Goal: Task Accomplishment & Management: Complete application form

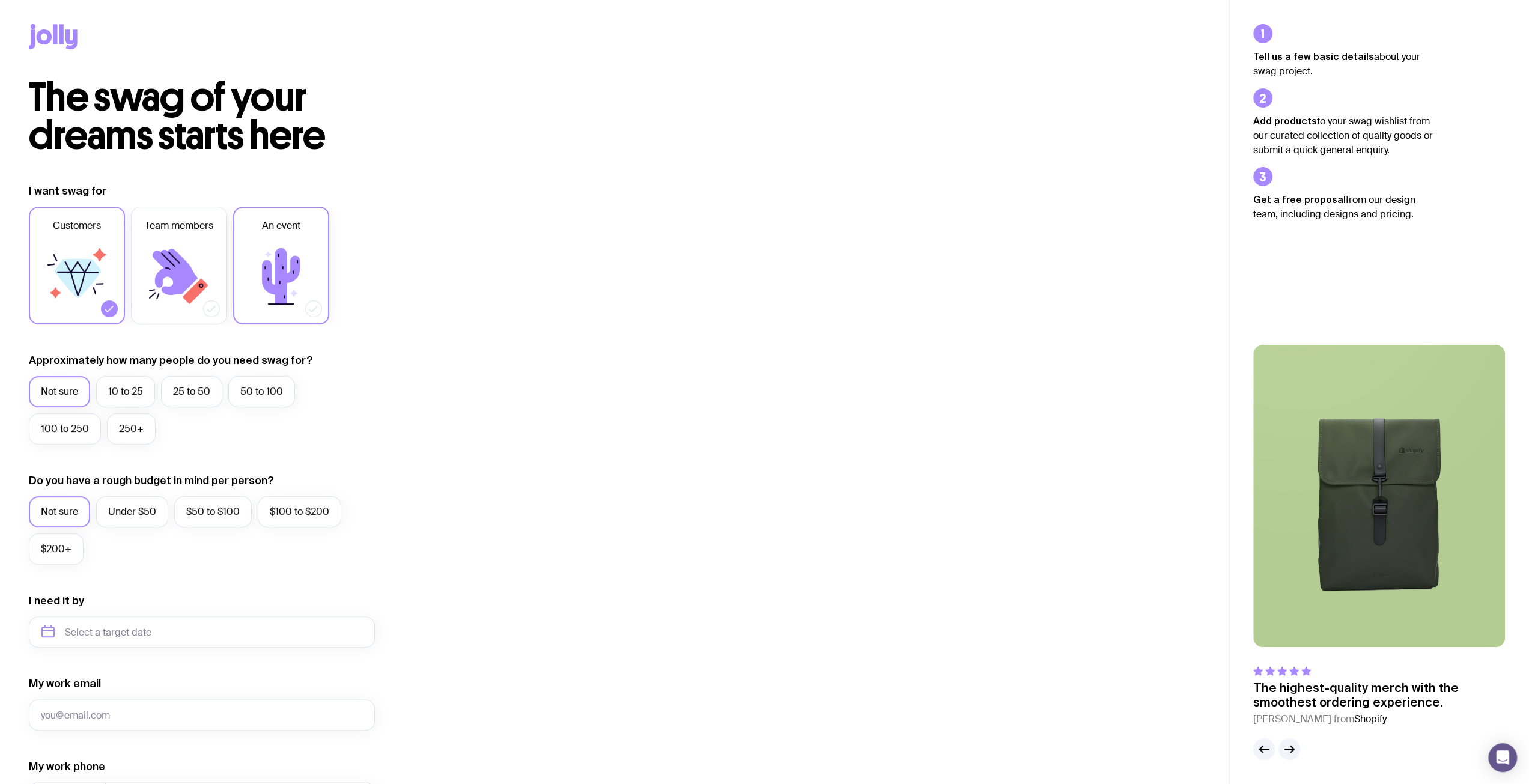
click at [281, 266] on icon at bounding box center [281, 276] width 38 height 56
click at [0, 0] on input "An event" at bounding box center [0, 0] width 0 height 0
click at [183, 270] on icon at bounding box center [175, 272] width 45 height 46
click at [0, 0] on input "Team members" at bounding box center [0, 0] width 0 height 0
click at [104, 311] on icon at bounding box center [109, 308] width 12 height 12
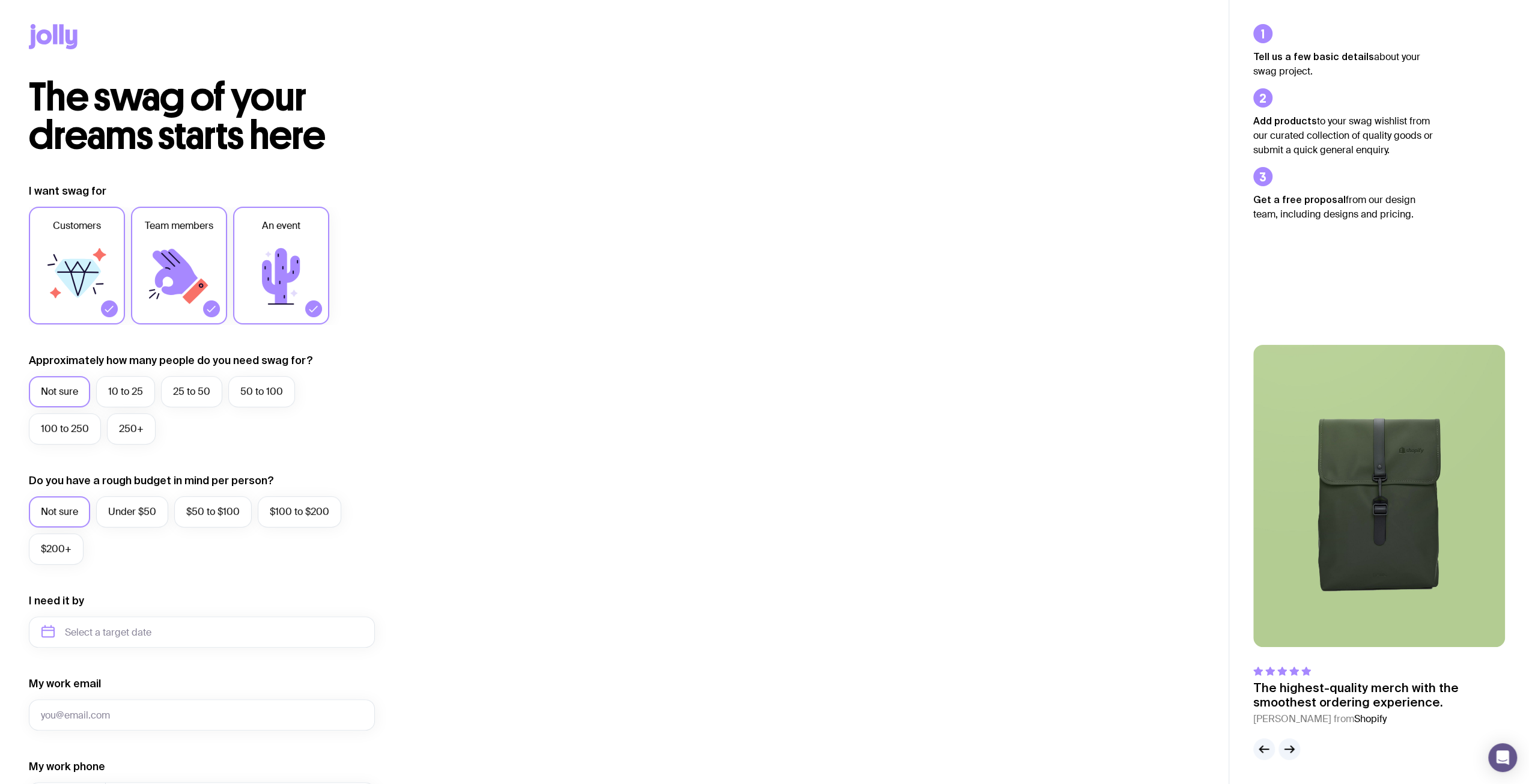
click at [0, 0] on input "Customers" at bounding box center [0, 0] width 0 height 0
click at [316, 310] on icon at bounding box center [313, 308] width 12 height 12
click at [0, 0] on input "An event" at bounding box center [0, 0] width 0 height 0
click at [123, 399] on label "10 to 25" at bounding box center [125, 391] width 59 height 31
click at [0, 0] on input "10 to 25" at bounding box center [0, 0] width 0 height 0
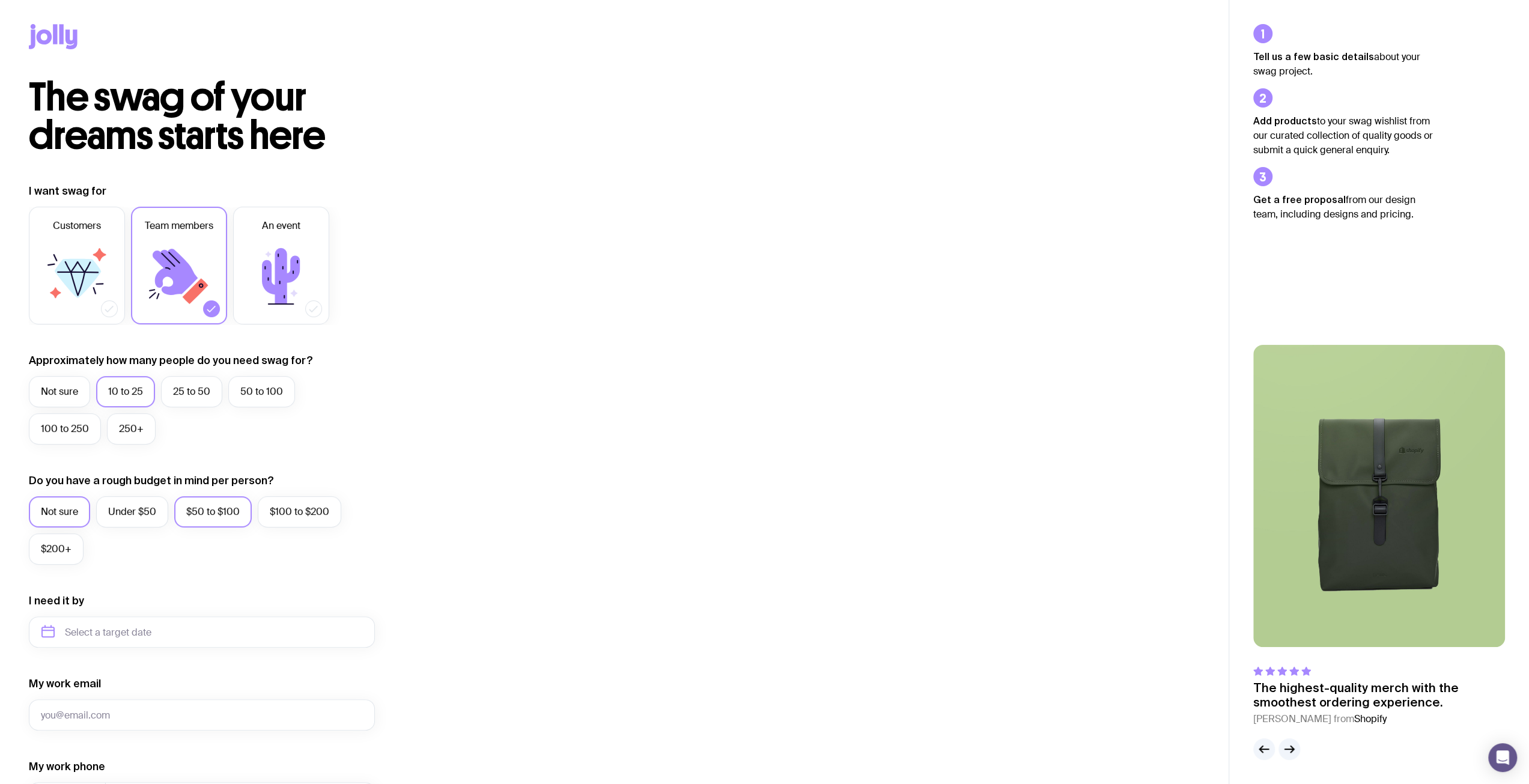
click at [200, 508] on label "$50 to $100" at bounding box center [212, 512] width 77 height 31
click at [0, 0] on input "$50 to $100" at bounding box center [0, 0] width 0 height 0
click at [141, 629] on input "text" at bounding box center [202, 632] width 346 height 31
click at [58, 777] on button "Oct" at bounding box center [56, 780] width 44 height 24
type input "[DATE]"
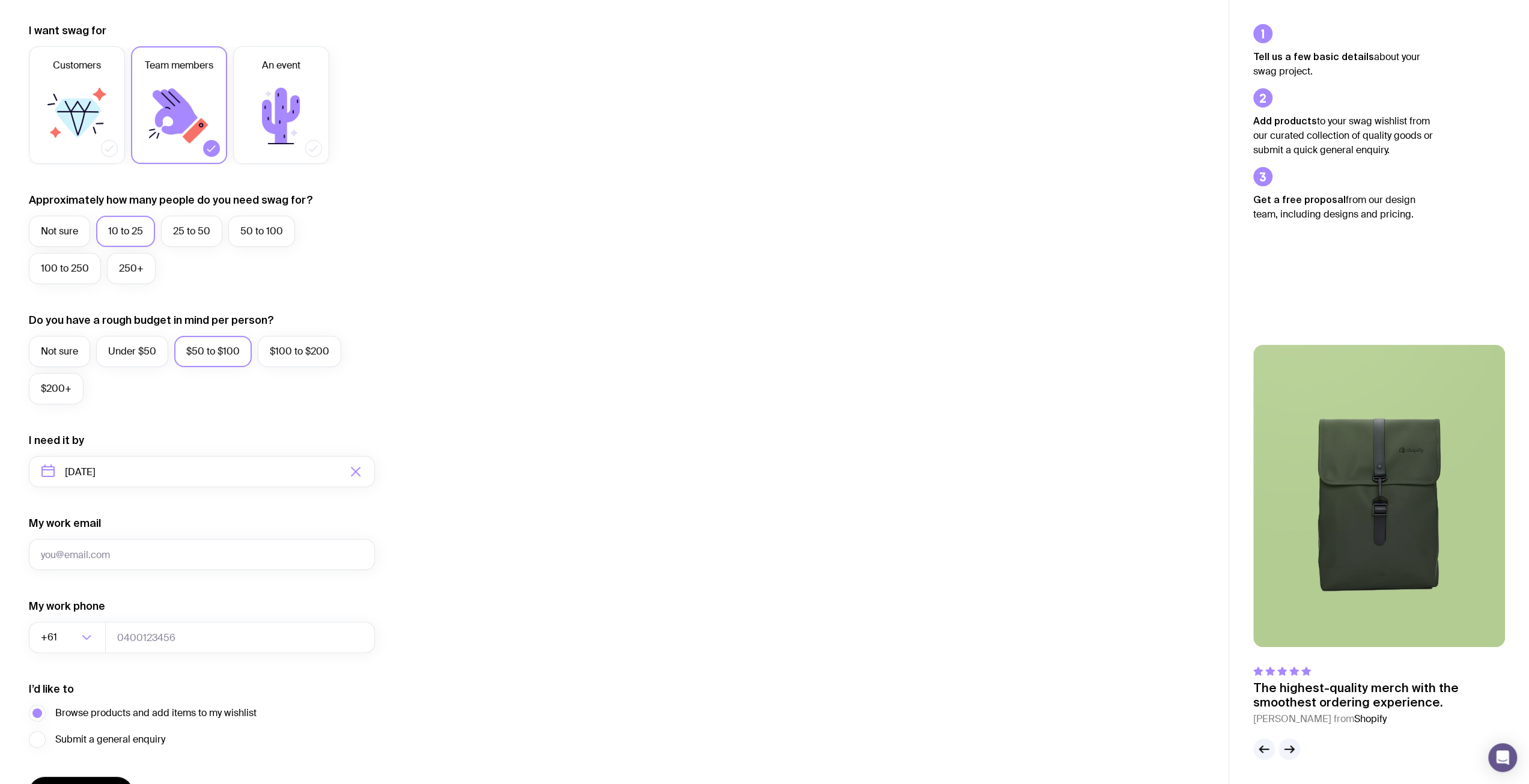
scroll to position [229, 0]
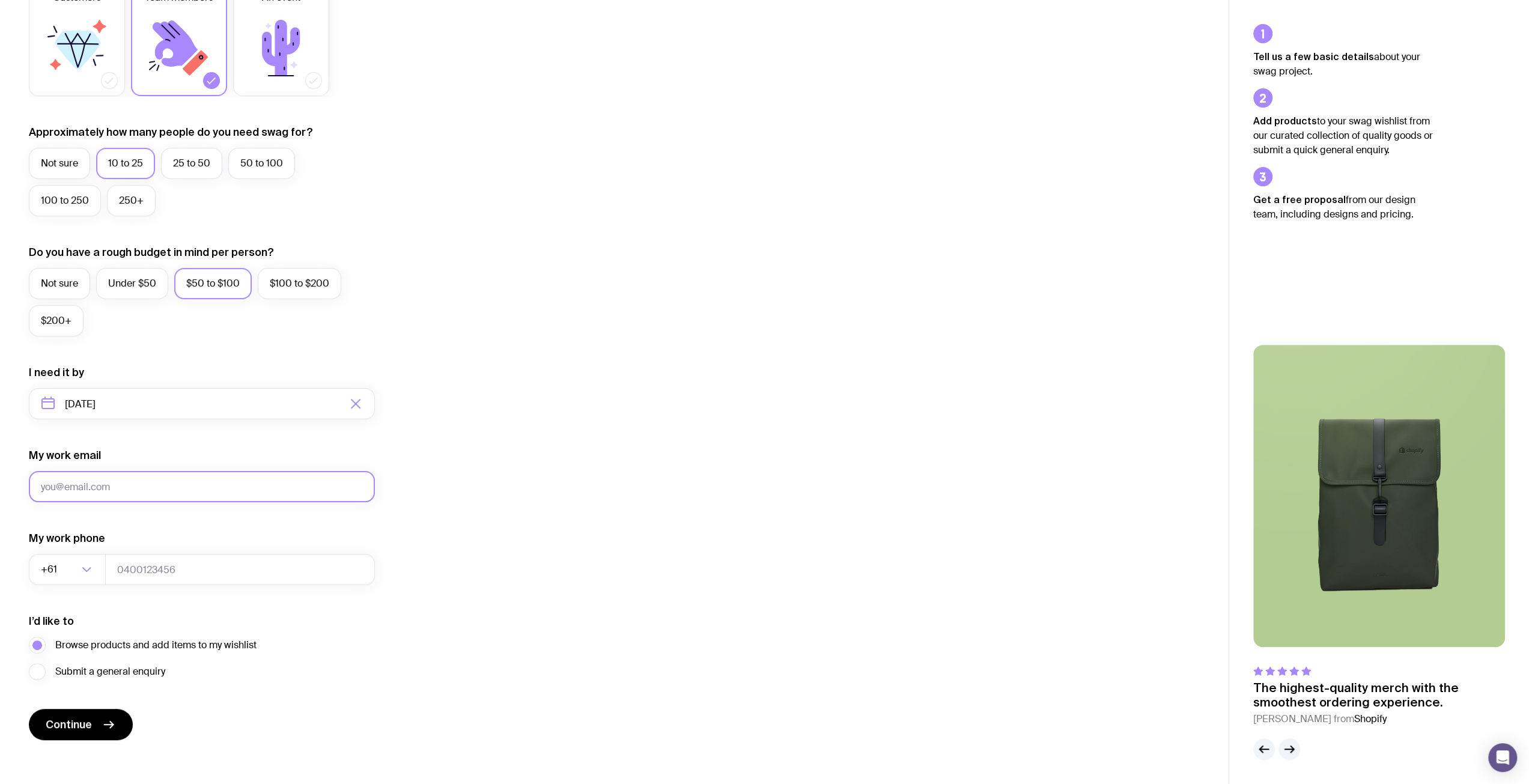
click at [139, 484] on input "My work email" at bounding box center [202, 487] width 346 height 31
type input "[PERSON_NAME][EMAIL_ADDRESS][PERSON_NAME][DOMAIN_NAME]"
click at [133, 566] on input "tel" at bounding box center [240, 570] width 270 height 31
type input "0412917518"
click at [65, 728] on span "Continue" at bounding box center [69, 724] width 46 height 14
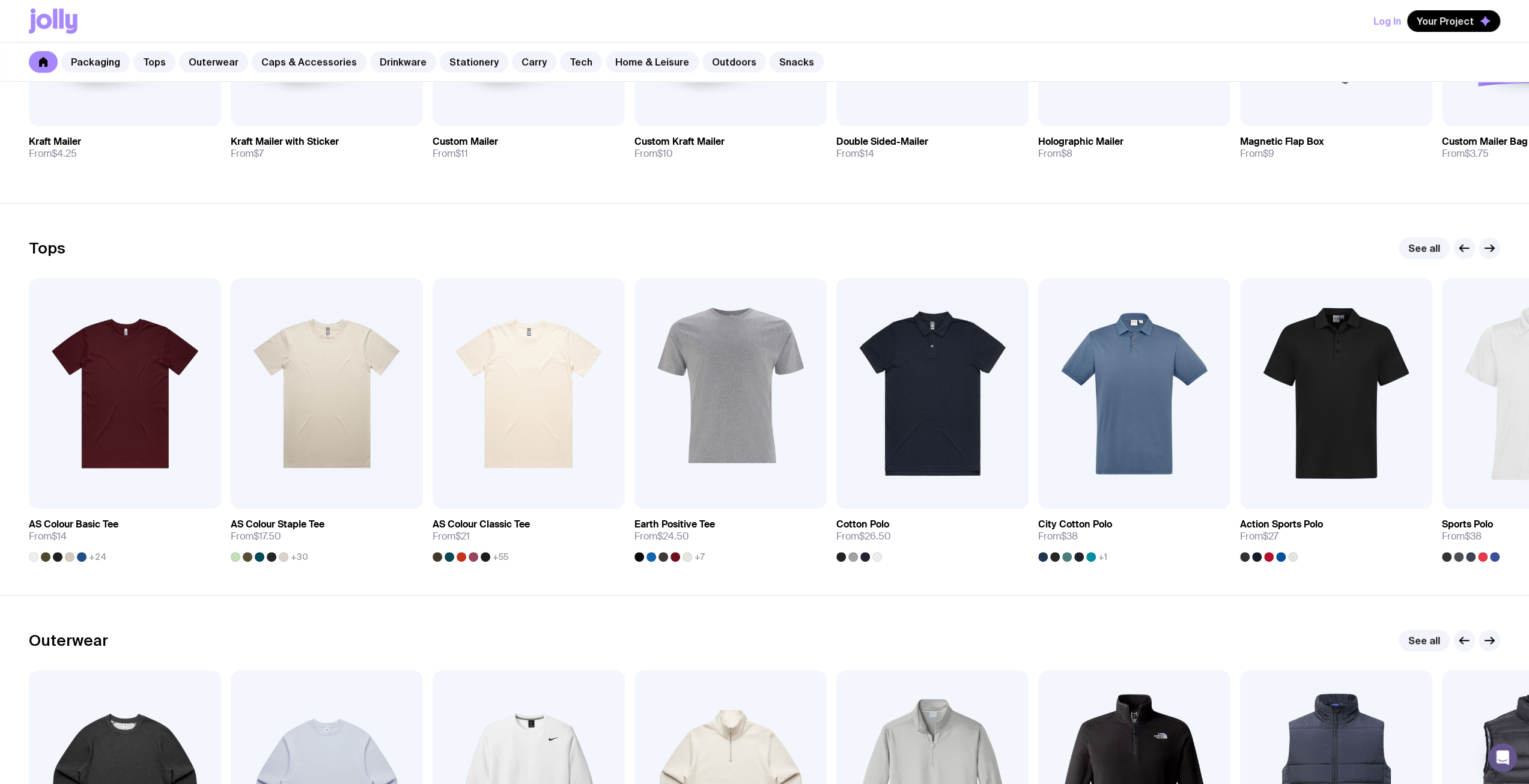
scroll to position [414, 0]
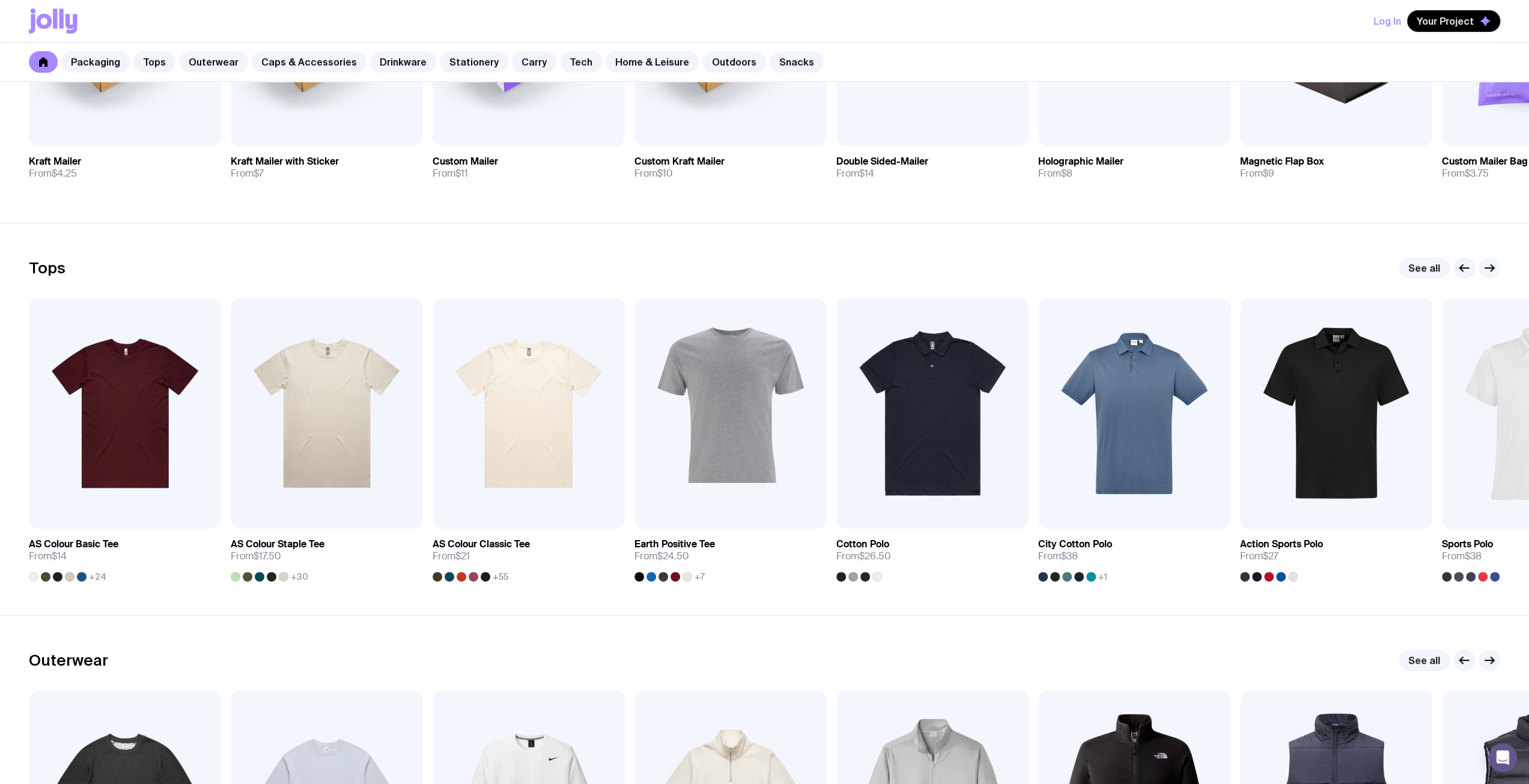
click at [1490, 265] on icon "button" at bounding box center [1489, 268] width 14 height 14
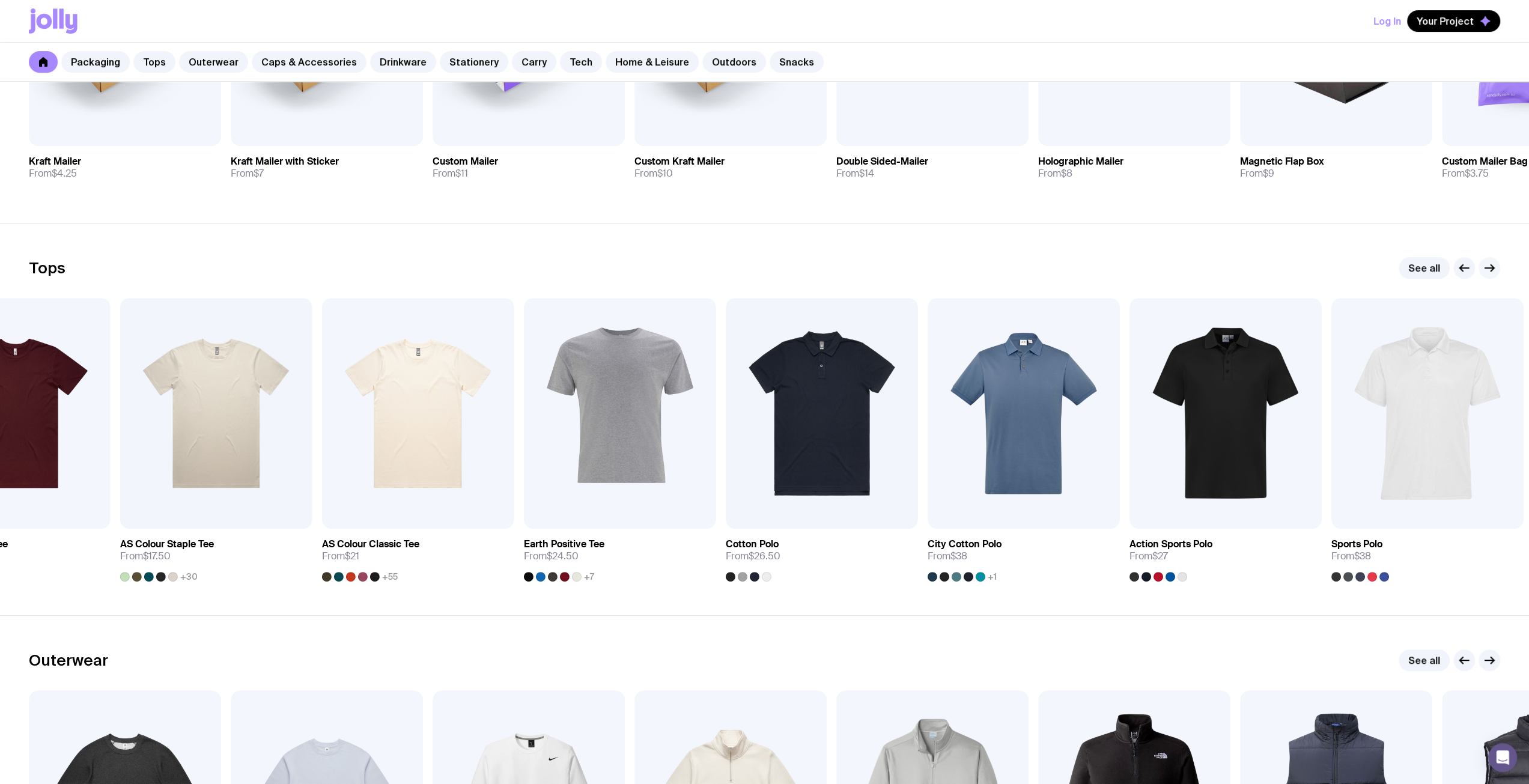
click at [1490, 265] on icon "button" at bounding box center [1489, 268] width 14 height 14
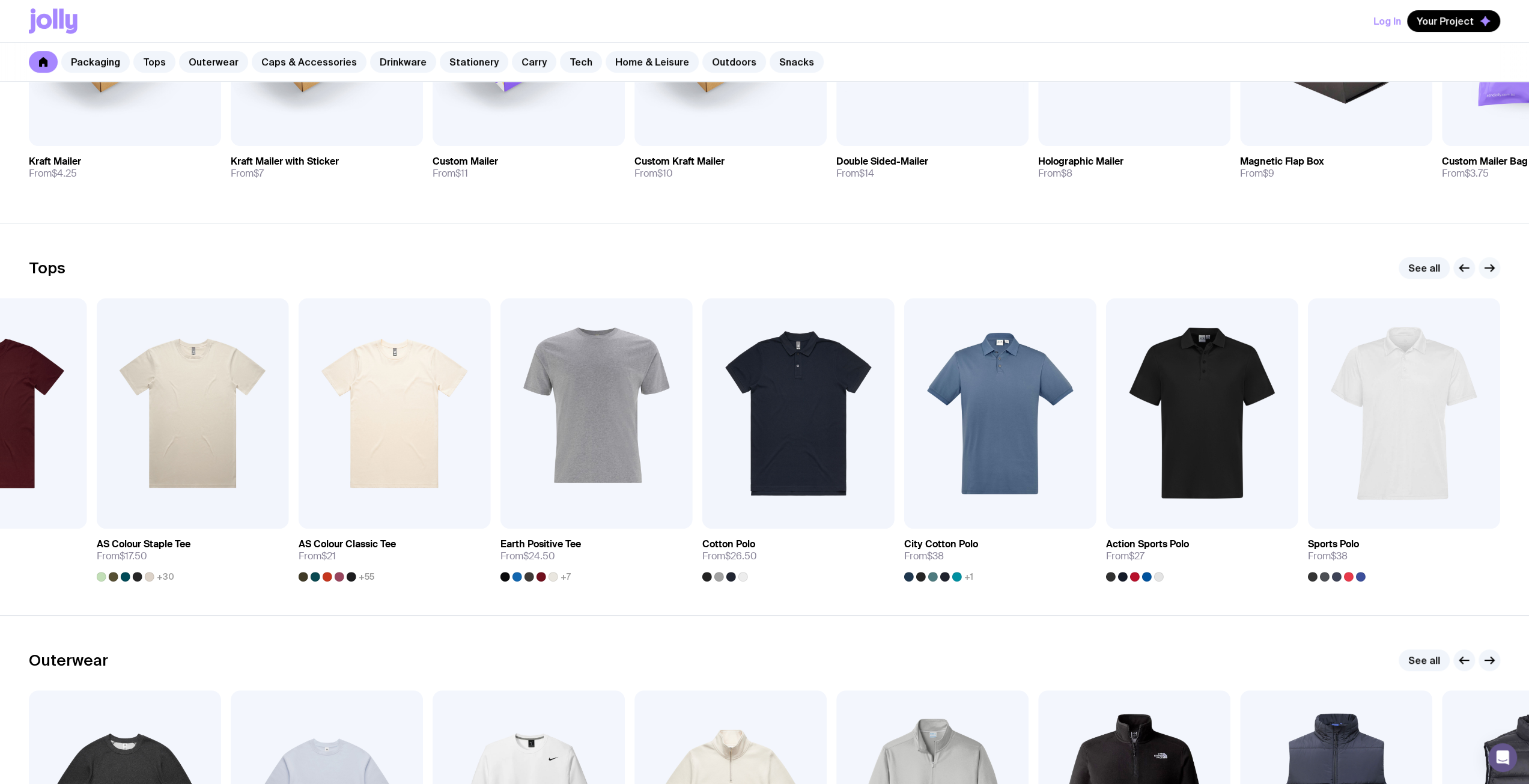
click at [1490, 265] on icon "button" at bounding box center [1489, 268] width 14 height 14
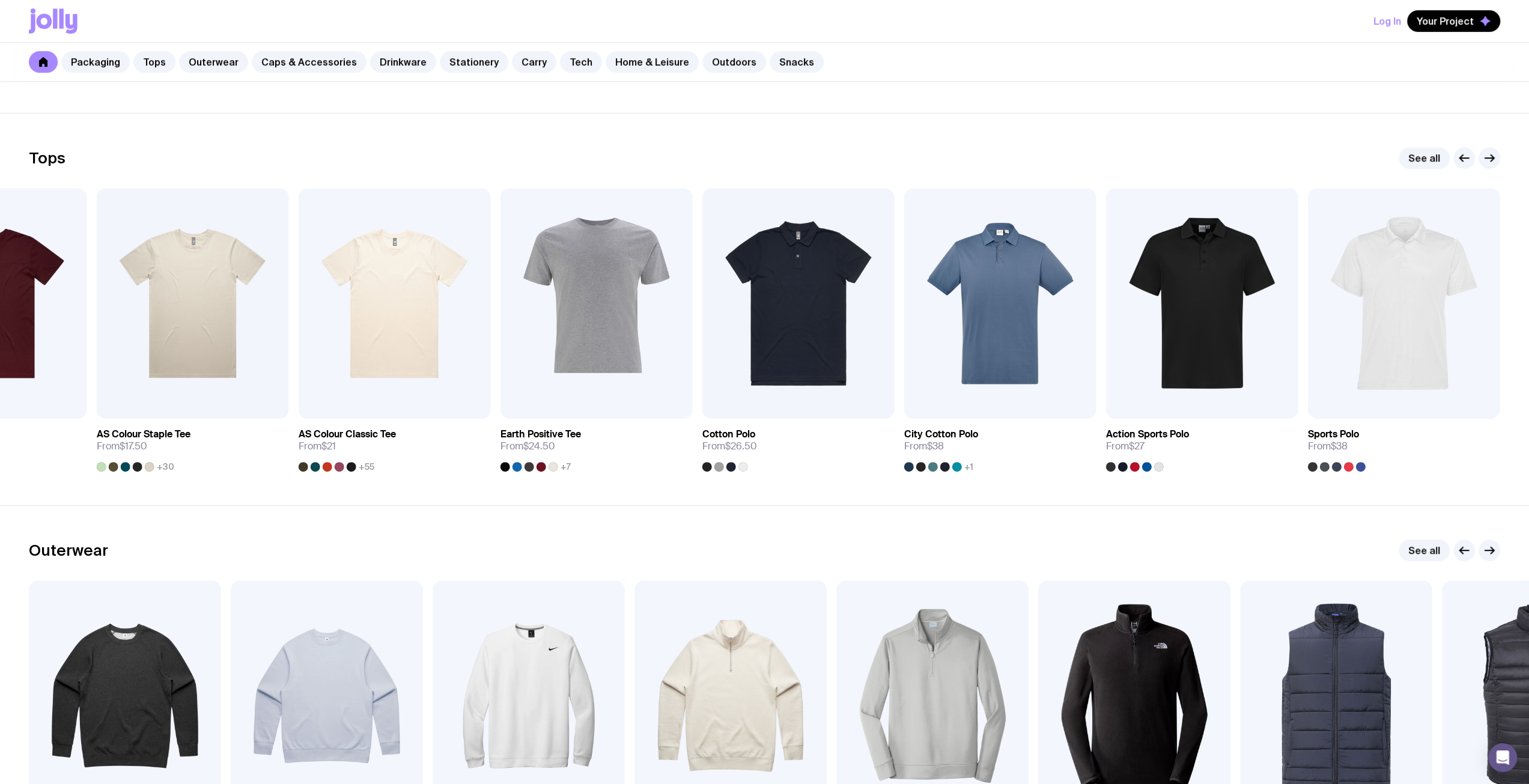
scroll to position [572, 0]
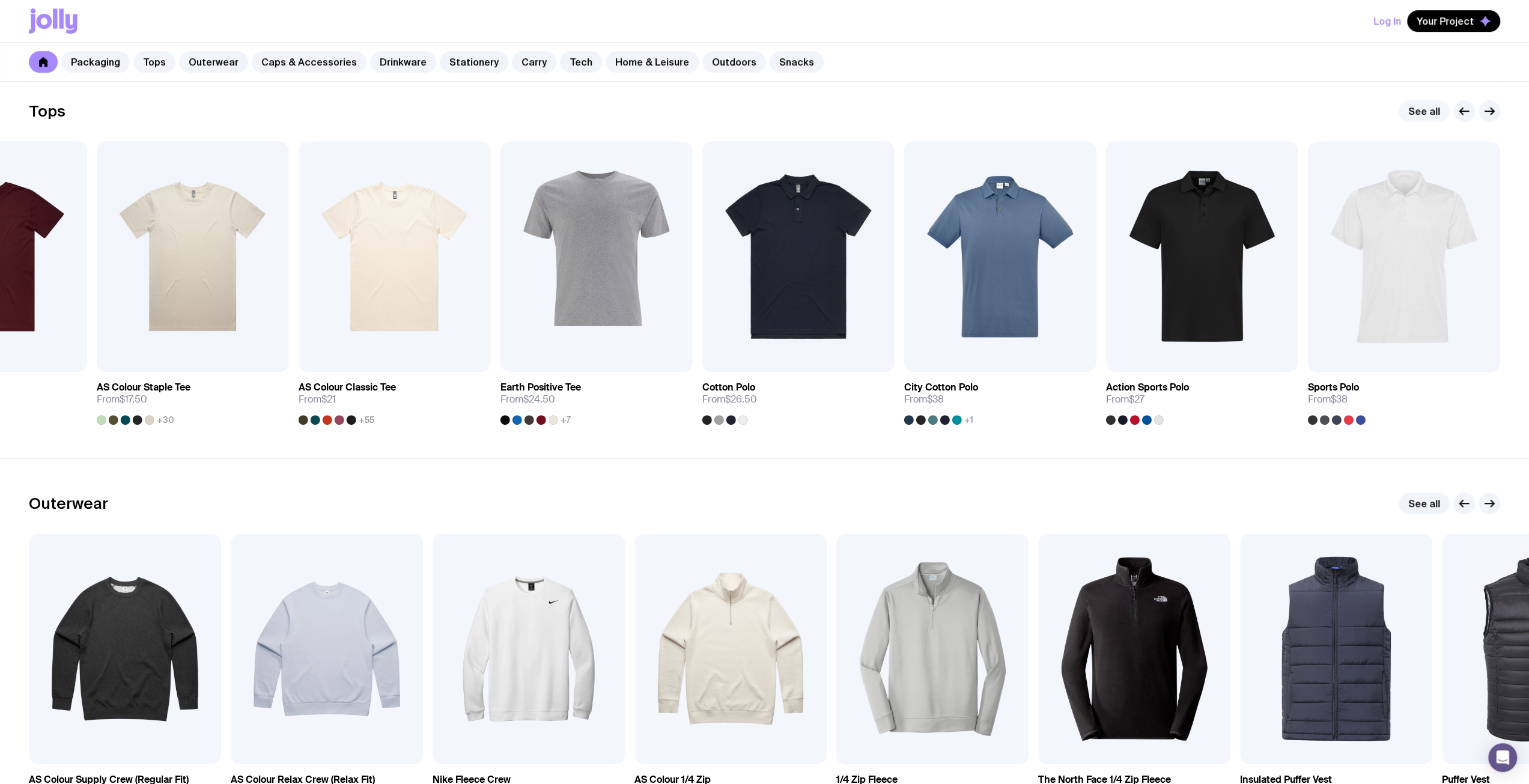
click at [1421, 112] on link "See all" at bounding box center [1424, 111] width 51 height 22
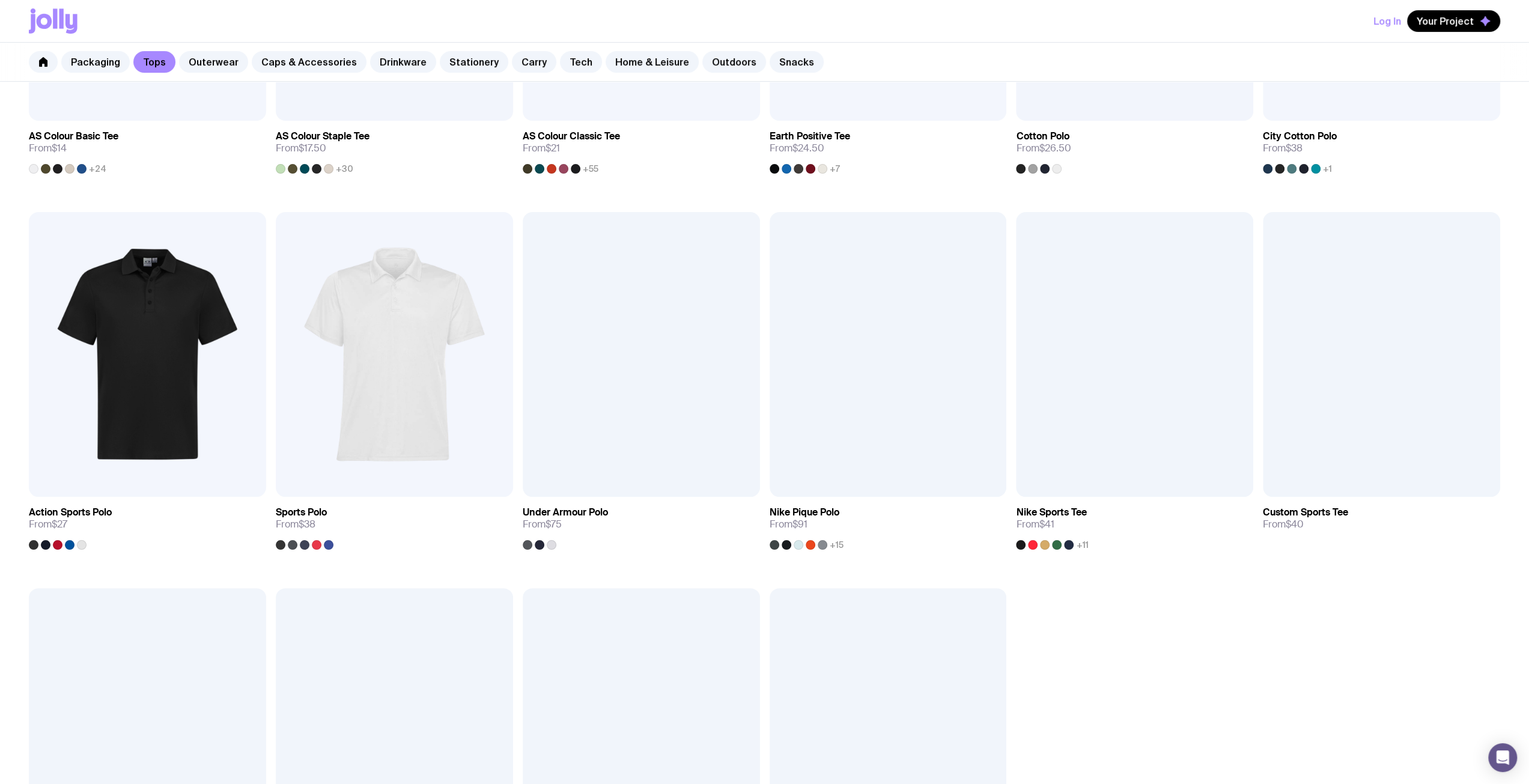
scroll to position [482, 0]
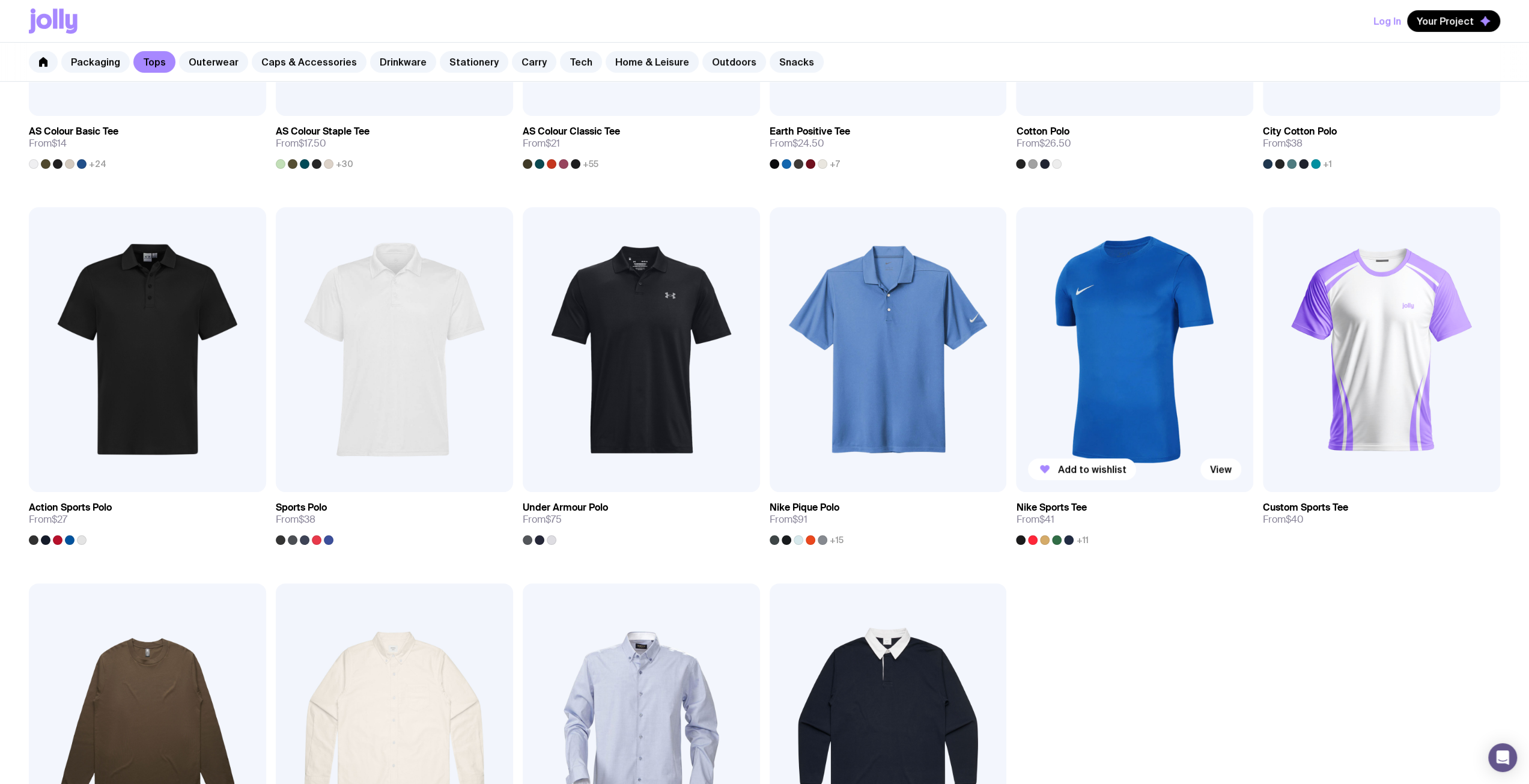
click at [1162, 385] on img at bounding box center [1135, 350] width 237 height 285
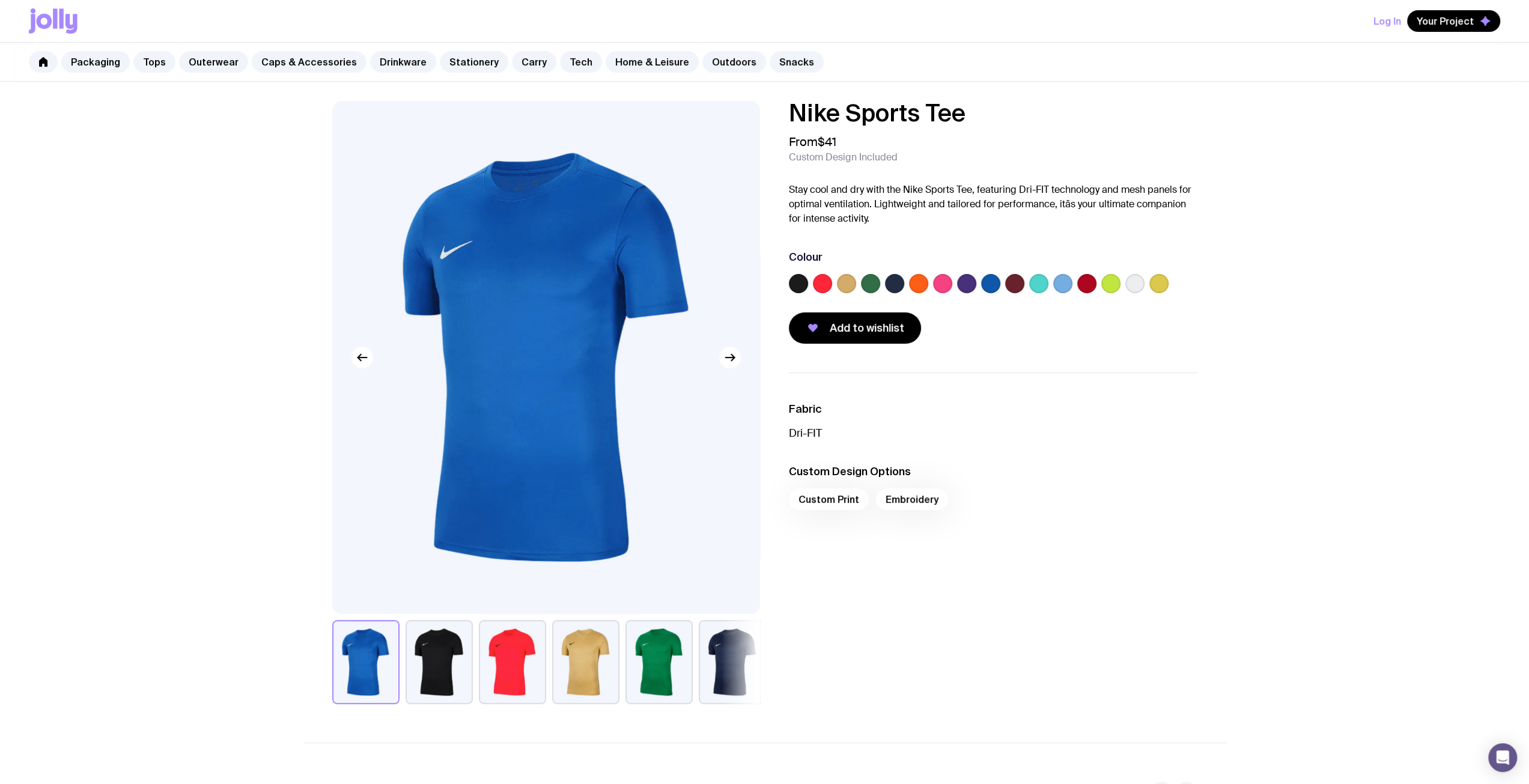
click at [994, 287] on label at bounding box center [990, 283] width 19 height 19
click at [0, 0] on input "radio" at bounding box center [0, 0] width 0 height 0
click at [848, 332] on span "Add to wishlist" at bounding box center [867, 328] width 74 height 14
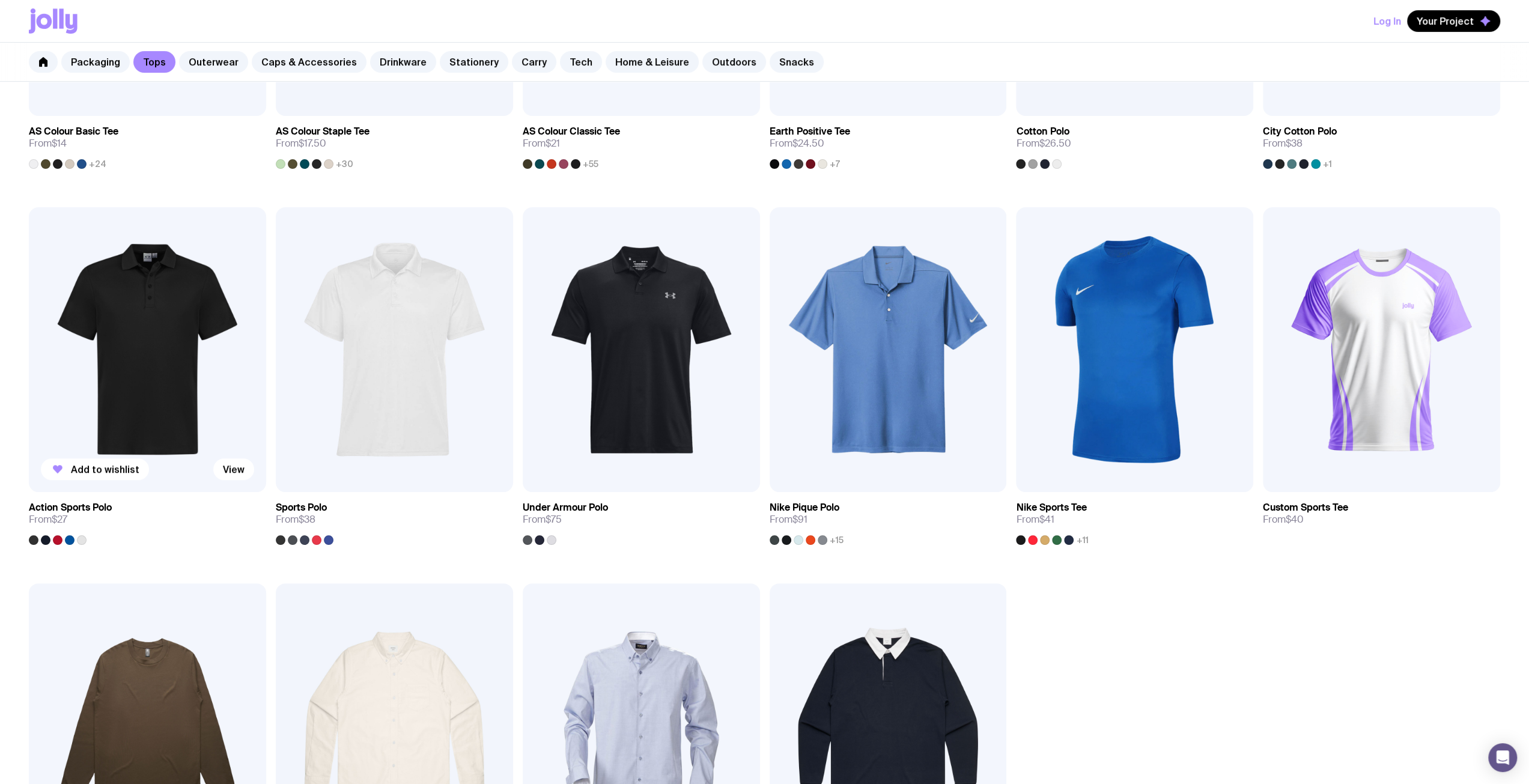
click at [159, 303] on img at bounding box center [147, 350] width 237 height 285
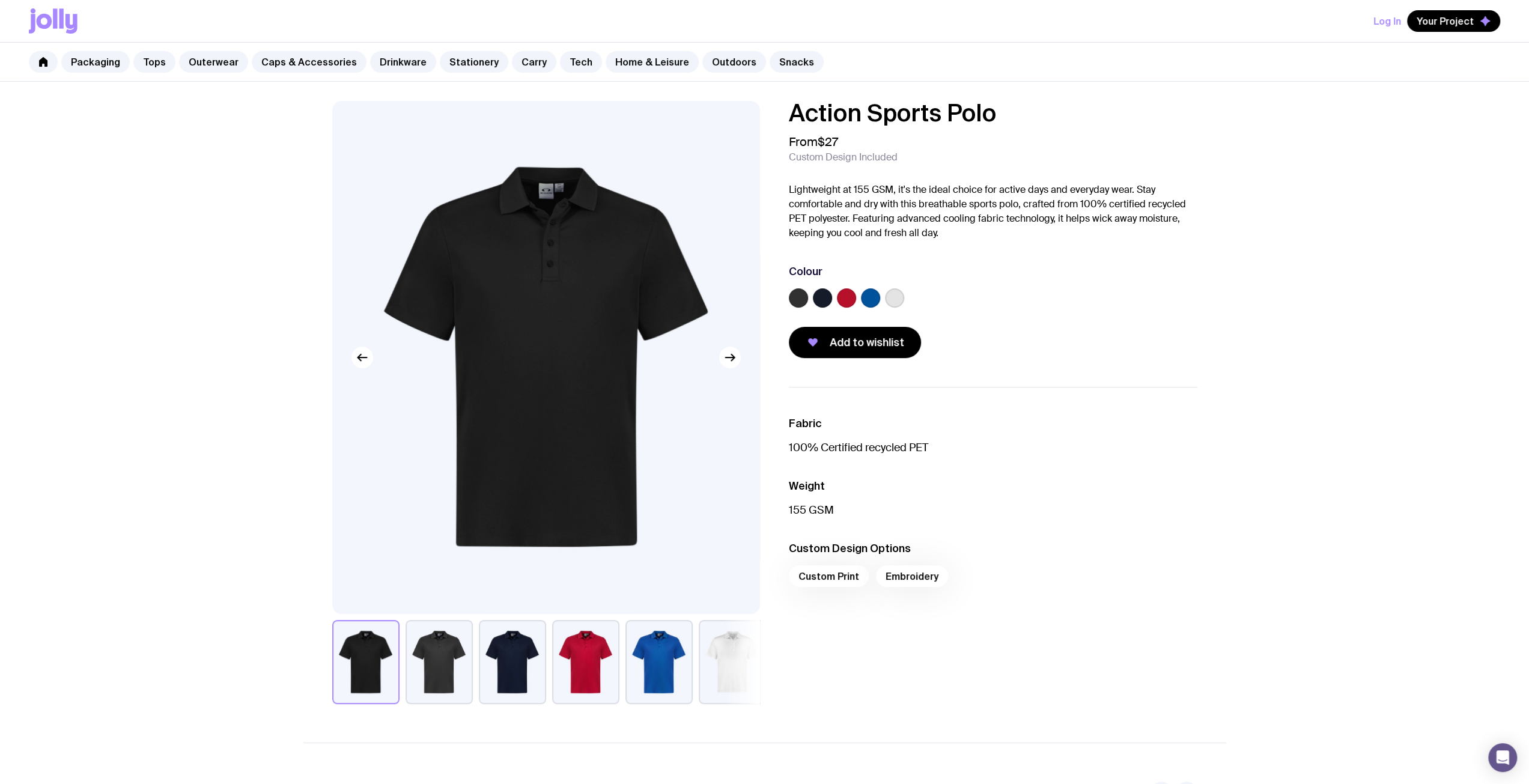
click at [661, 681] on button "button" at bounding box center [659, 662] width 68 height 84
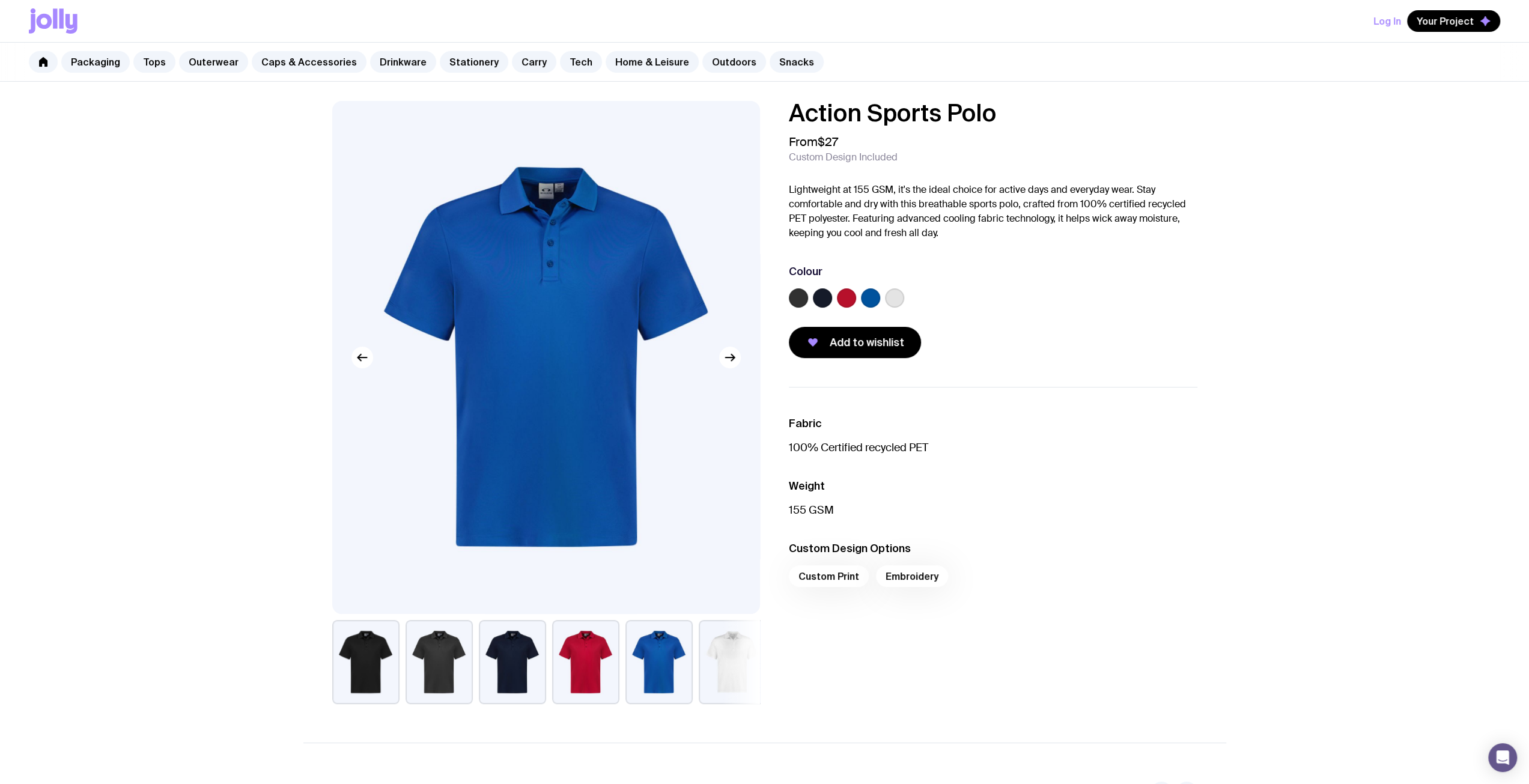
click at [721, 658] on button "button" at bounding box center [732, 662] width 68 height 84
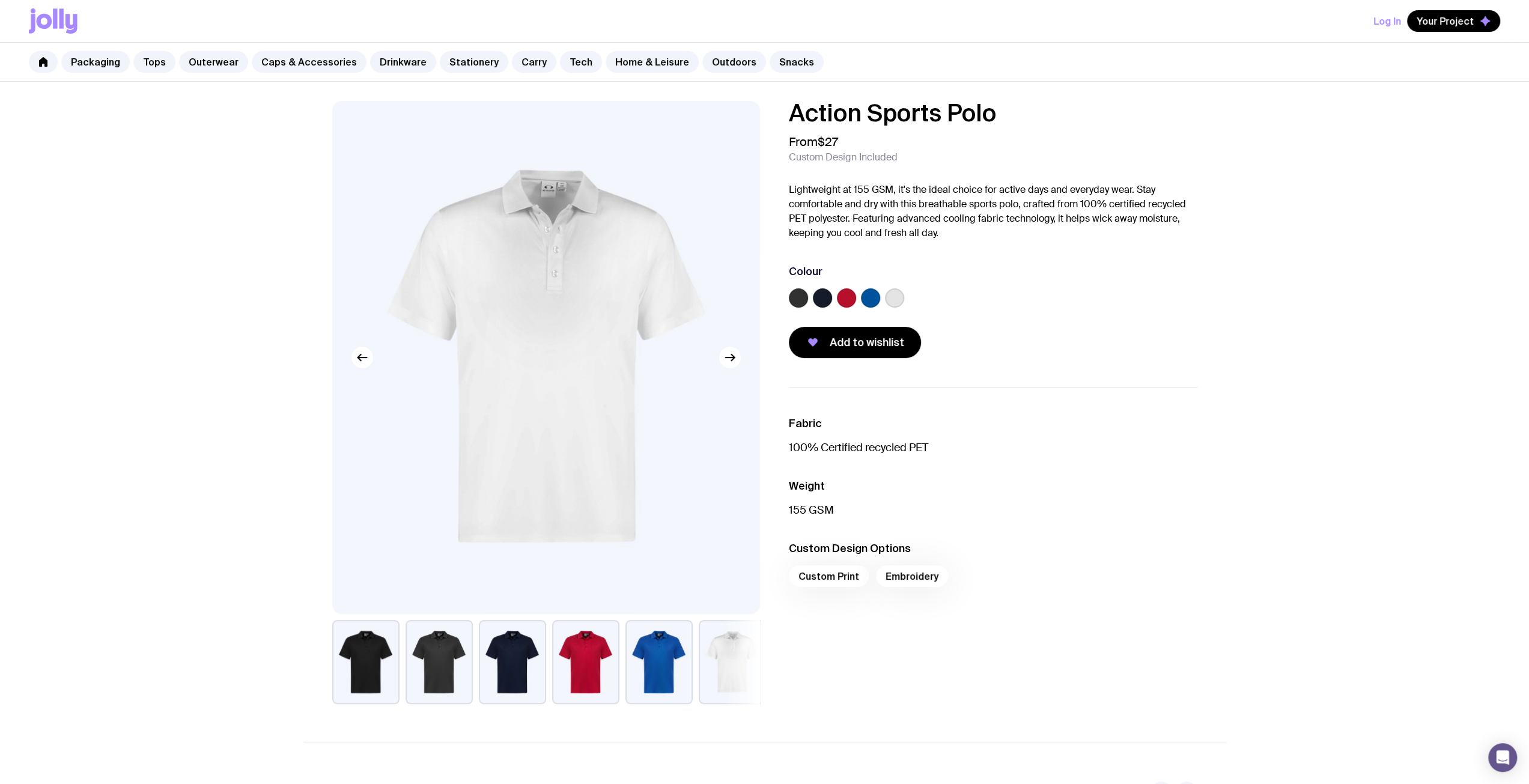
click at [660, 663] on button "button" at bounding box center [659, 662] width 68 height 84
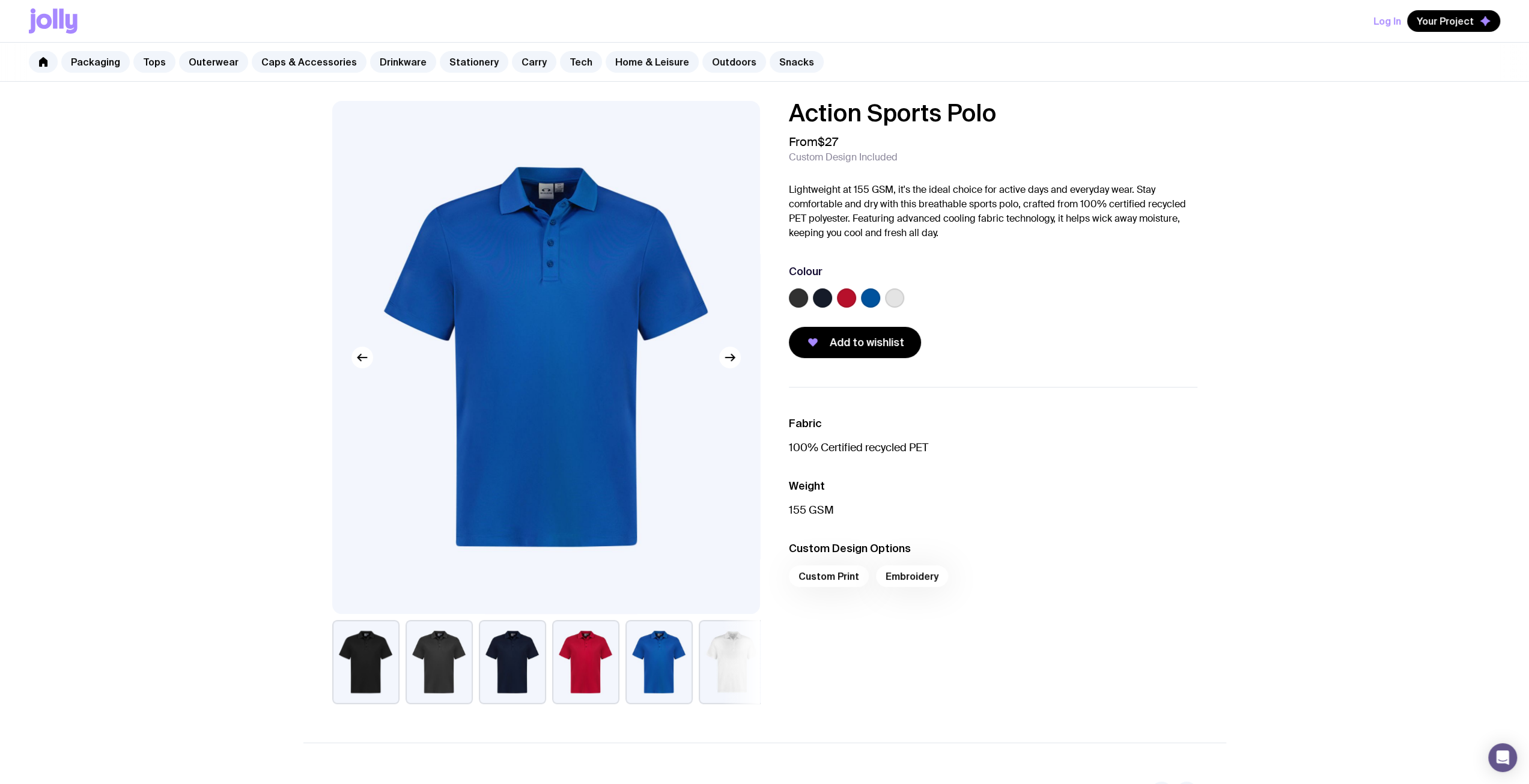
scroll to position [482, 0]
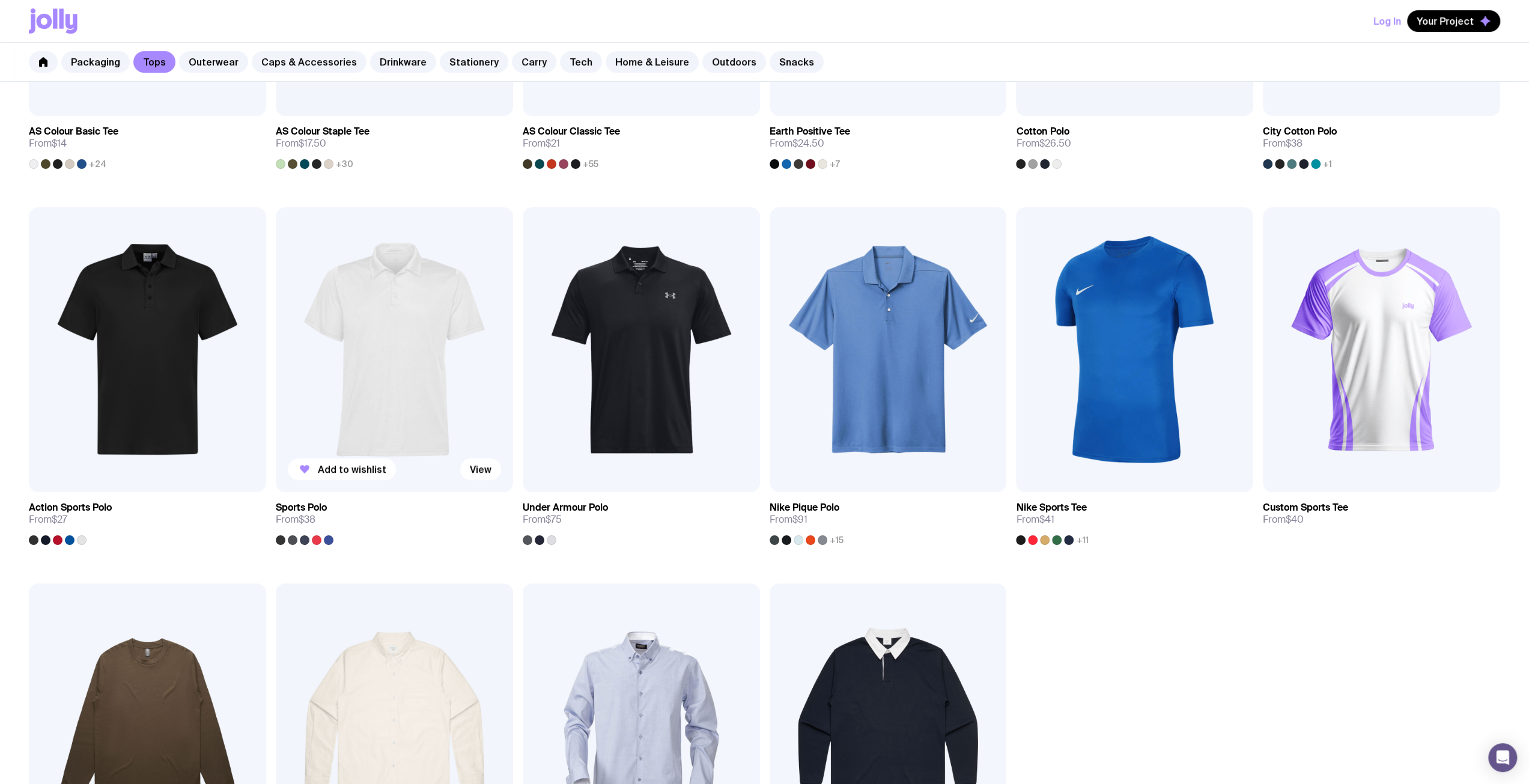
click at [381, 367] on img at bounding box center [394, 350] width 237 height 285
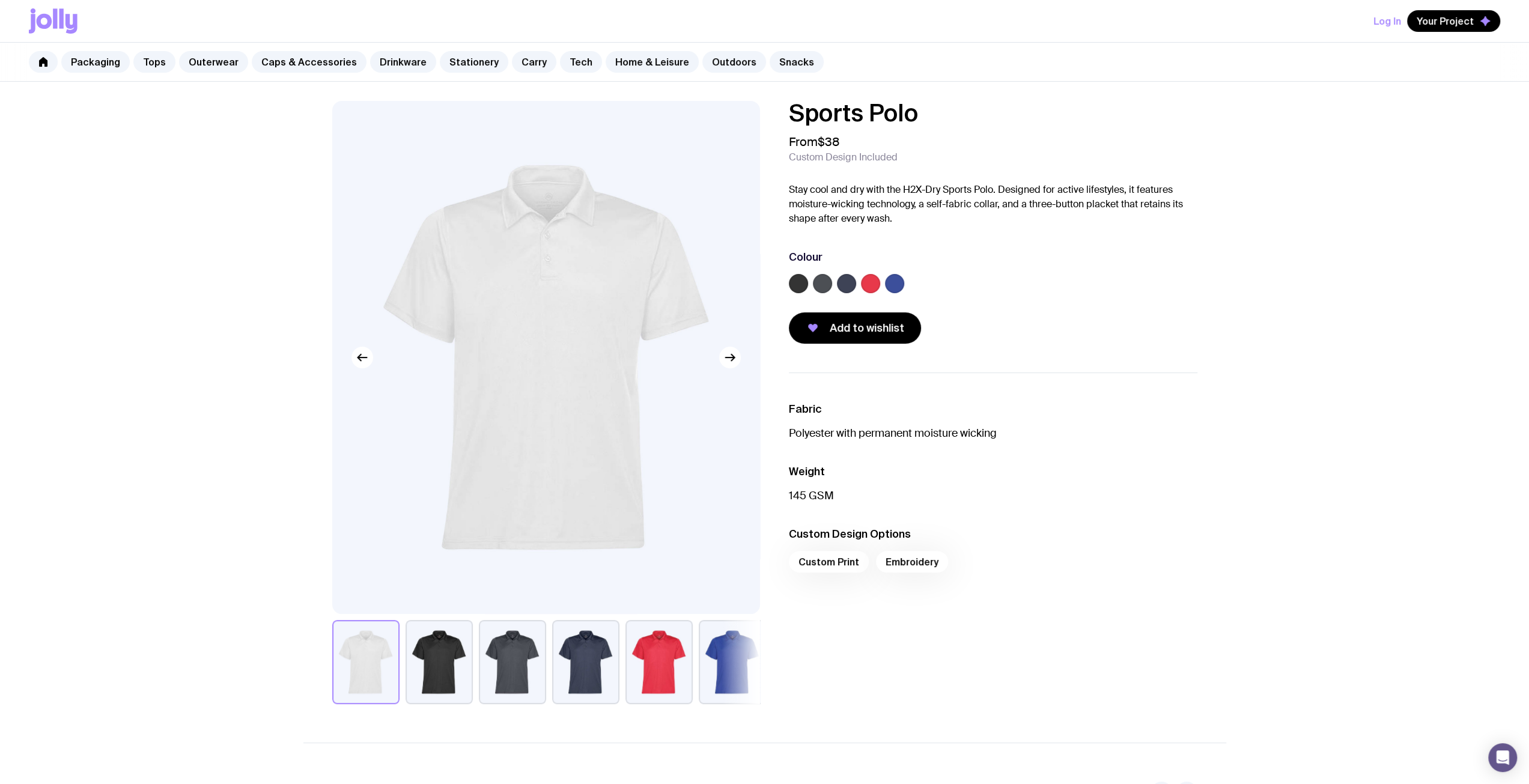
click at [518, 676] on button "button" at bounding box center [512, 662] width 68 height 84
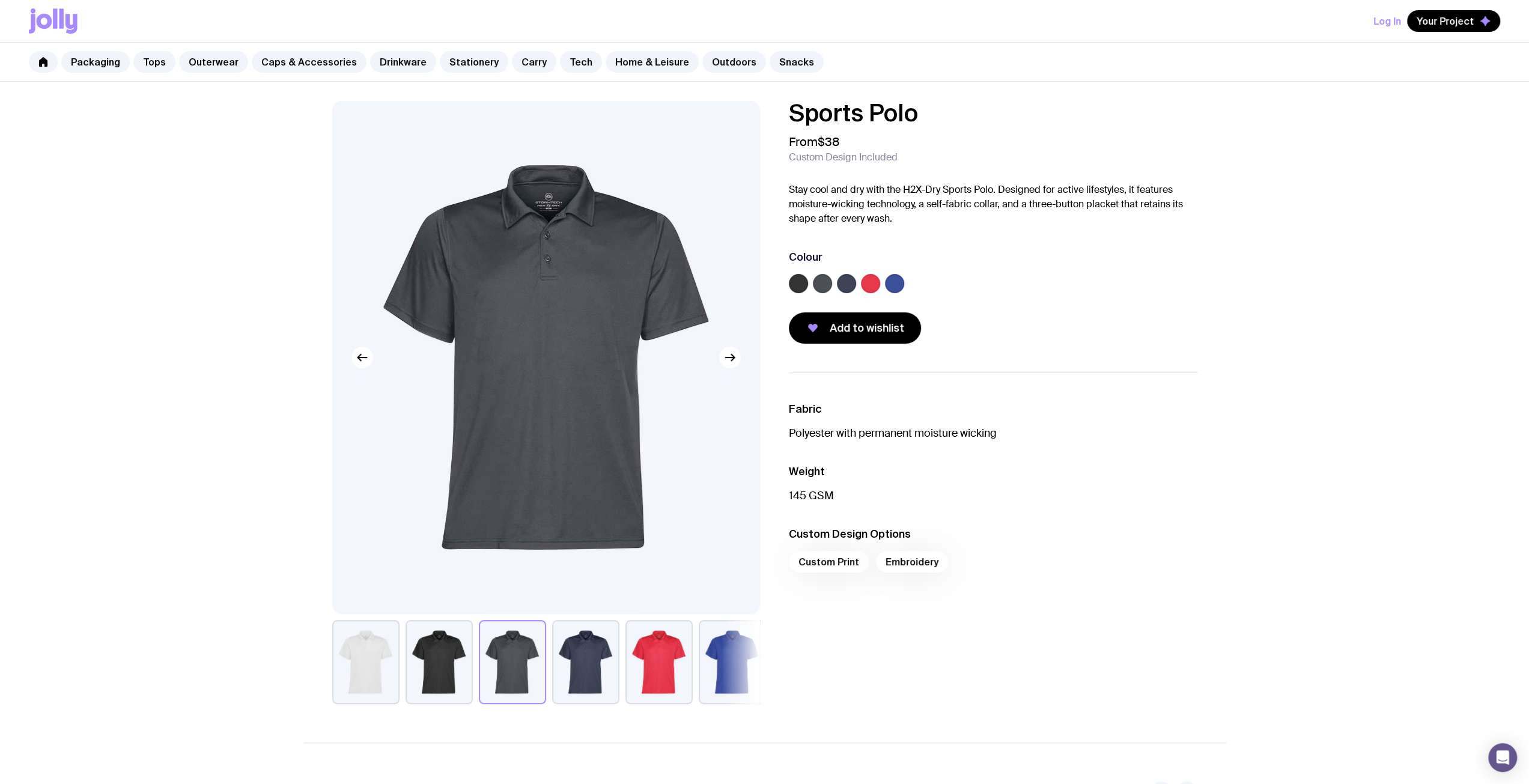
click at [583, 672] on button "button" at bounding box center [586, 662] width 68 height 84
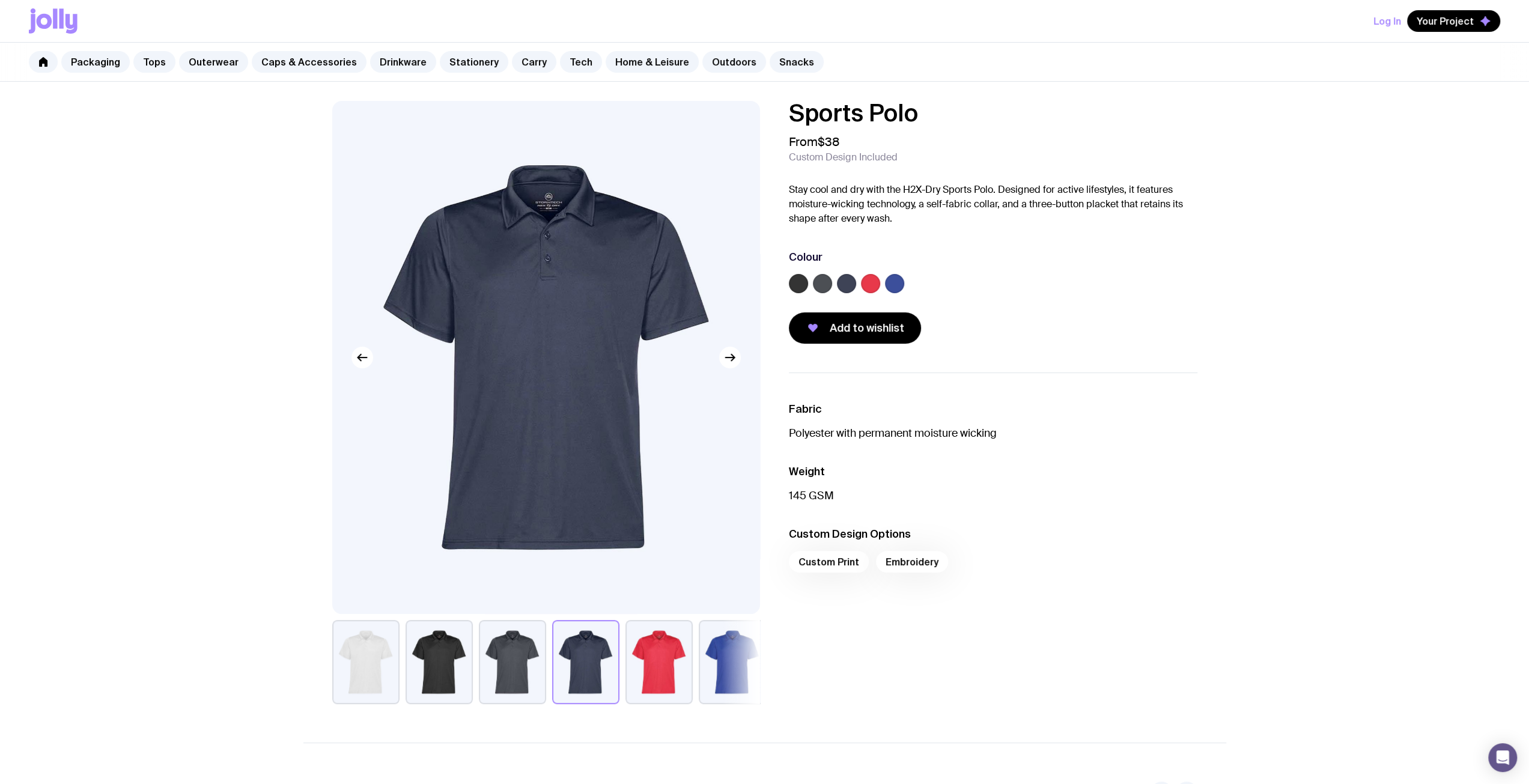
click at [728, 655] on button "button" at bounding box center [732, 662] width 68 height 84
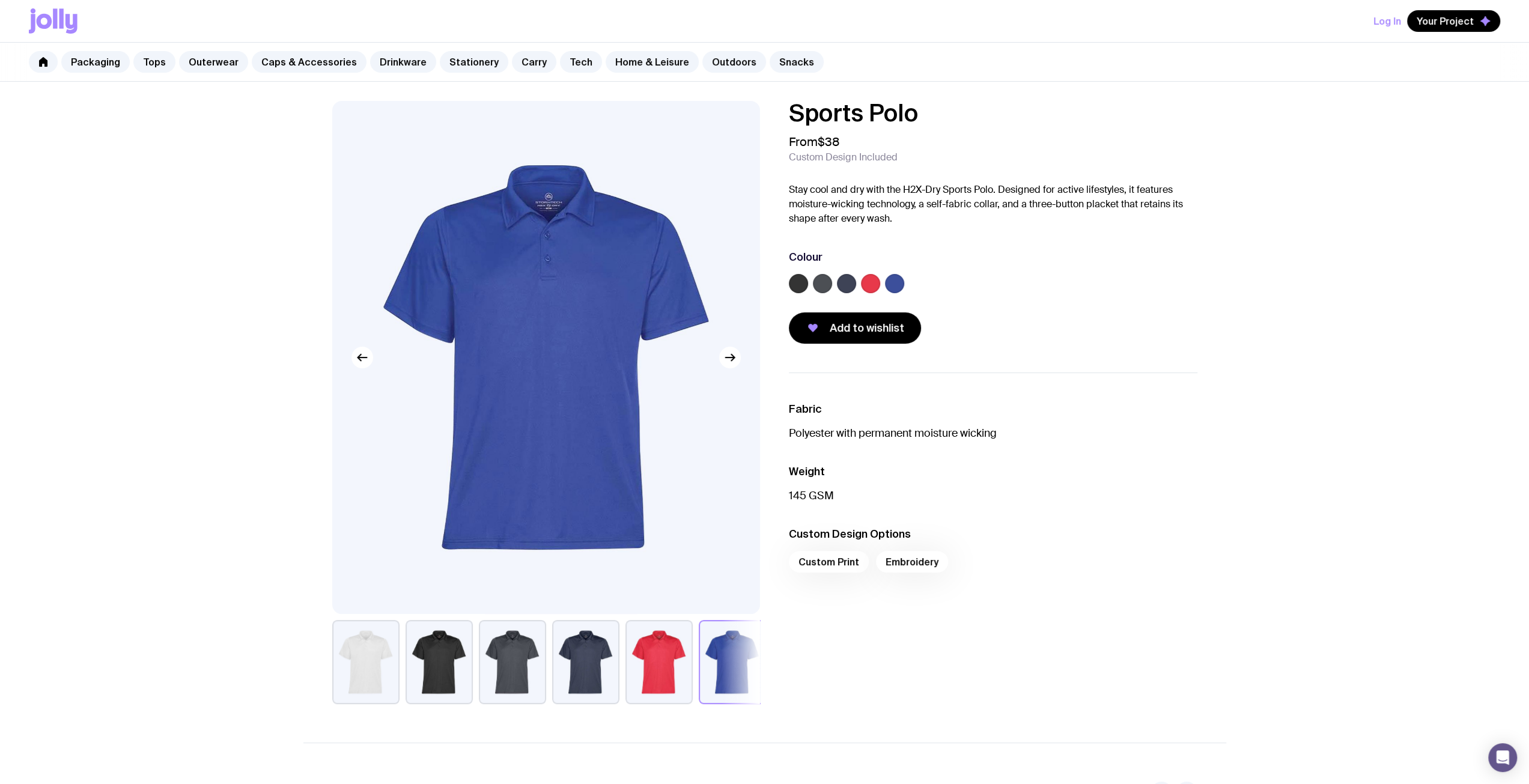
click at [582, 669] on button "button" at bounding box center [586, 662] width 68 height 84
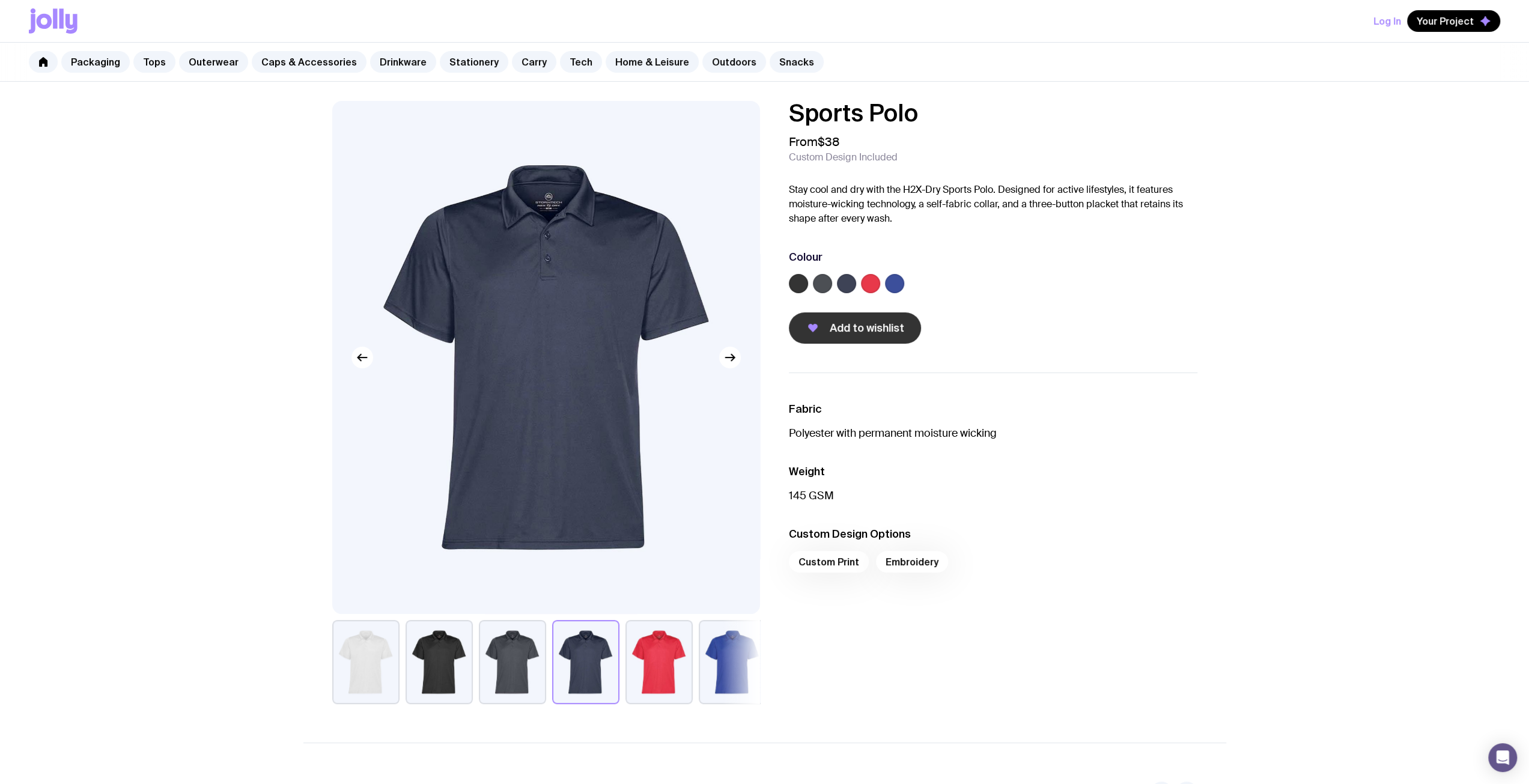
click at [870, 330] on span "Add to wishlist" at bounding box center [867, 328] width 74 height 14
click at [149, 66] on link "Tops" at bounding box center [154, 61] width 42 height 22
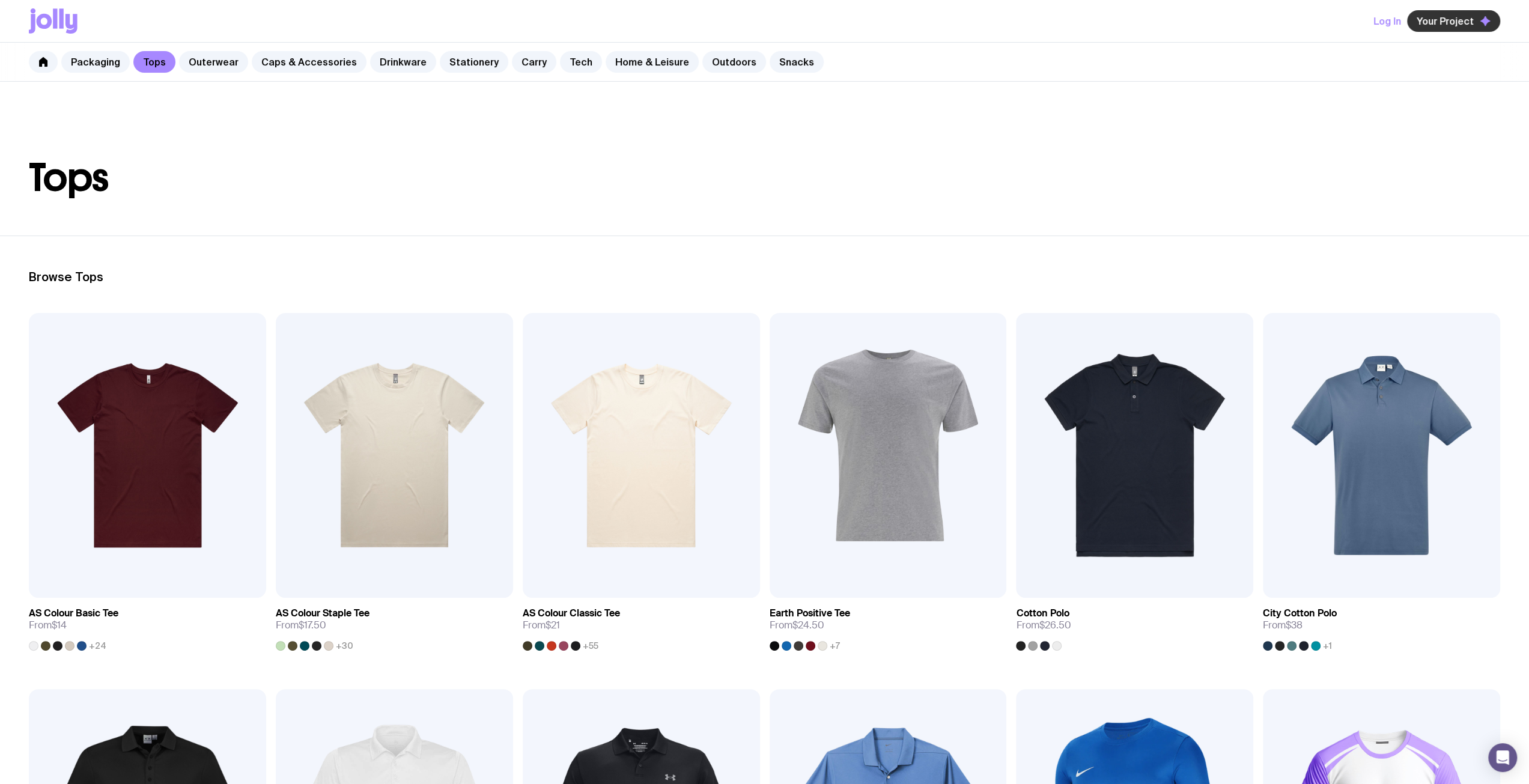
click at [1459, 21] on span "Your Project" at bounding box center [1445, 20] width 57 height 12
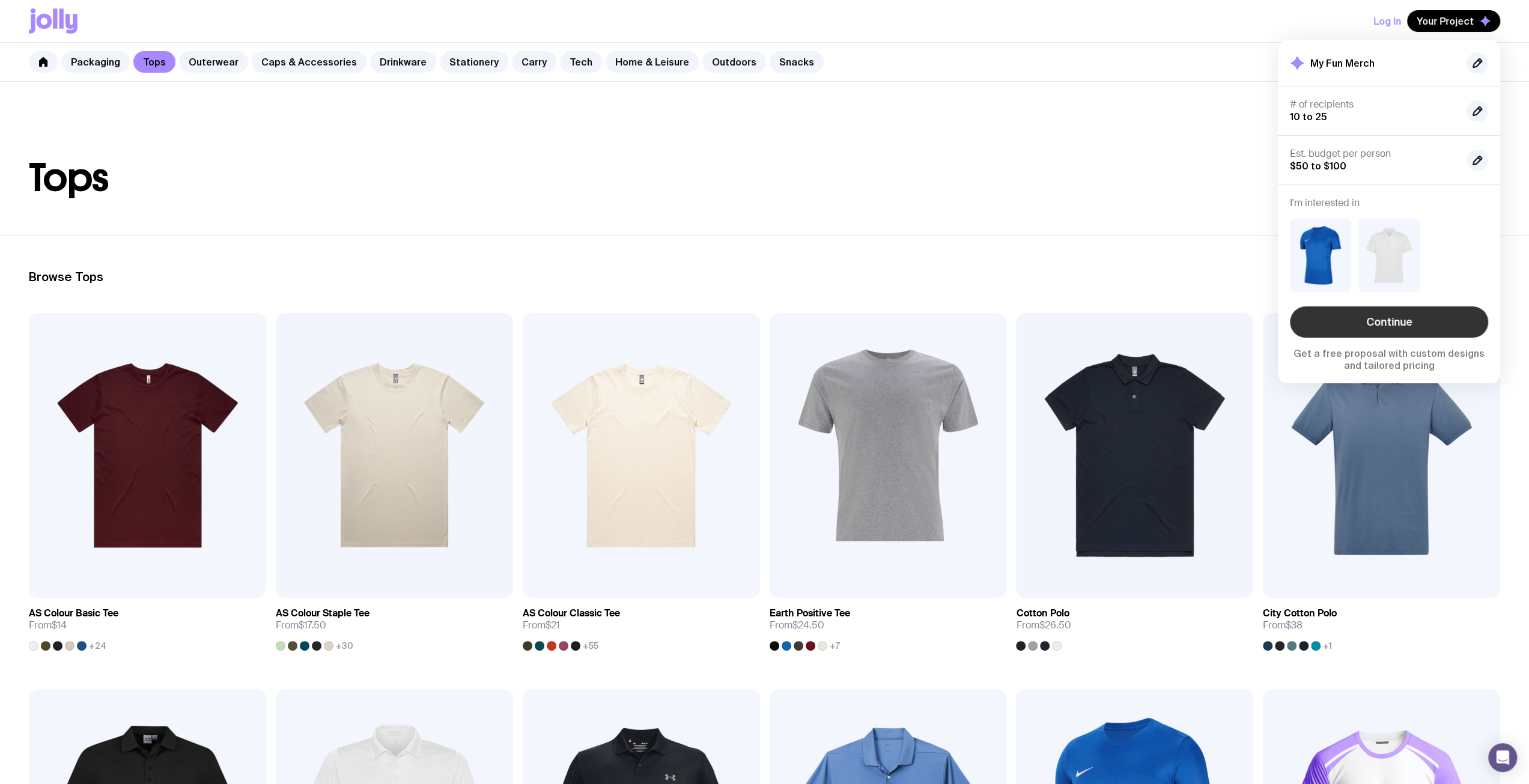
click at [1416, 314] on link "Continue" at bounding box center [1389, 322] width 198 height 31
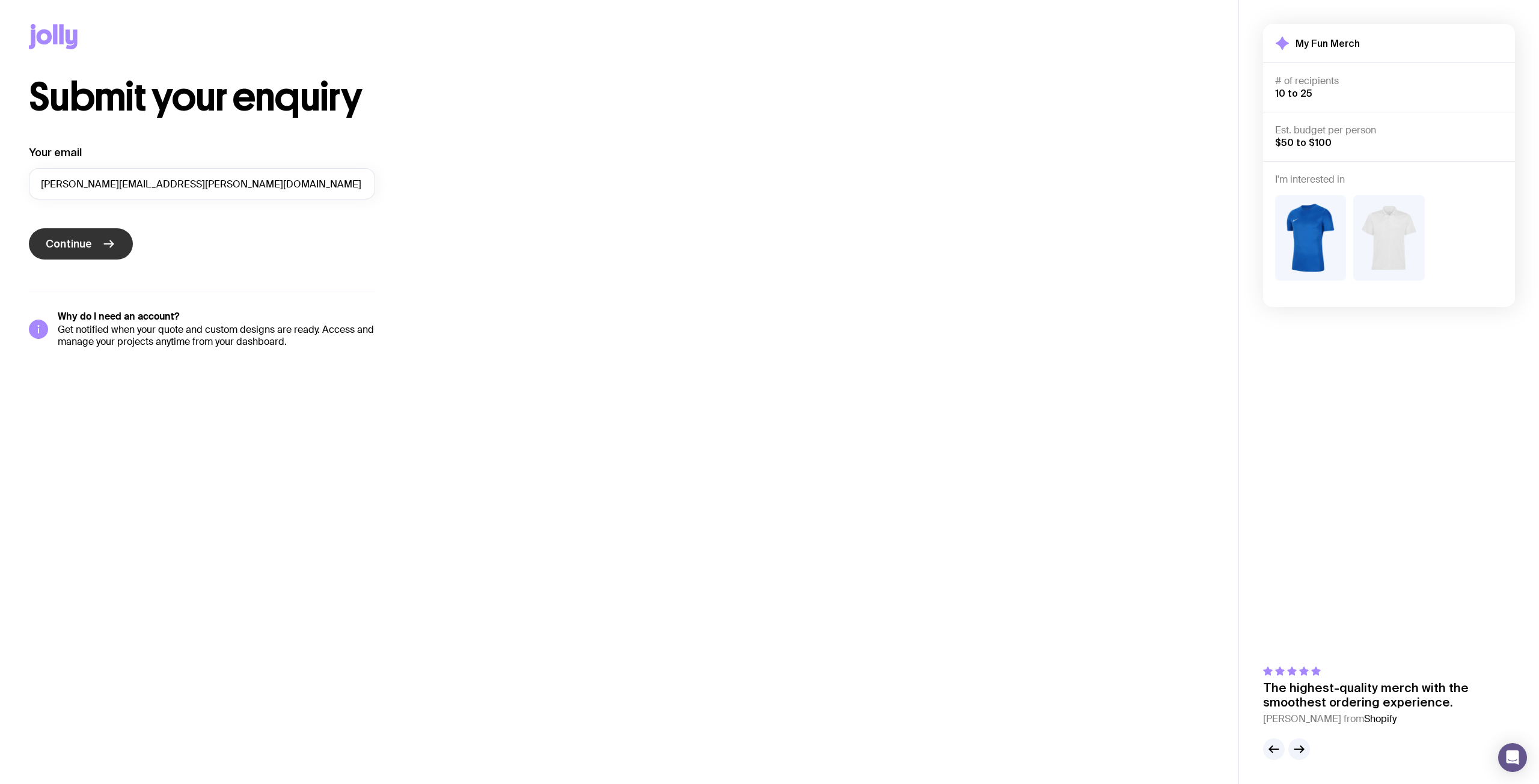
click at [76, 236] on button "Continue" at bounding box center [81, 244] width 104 height 31
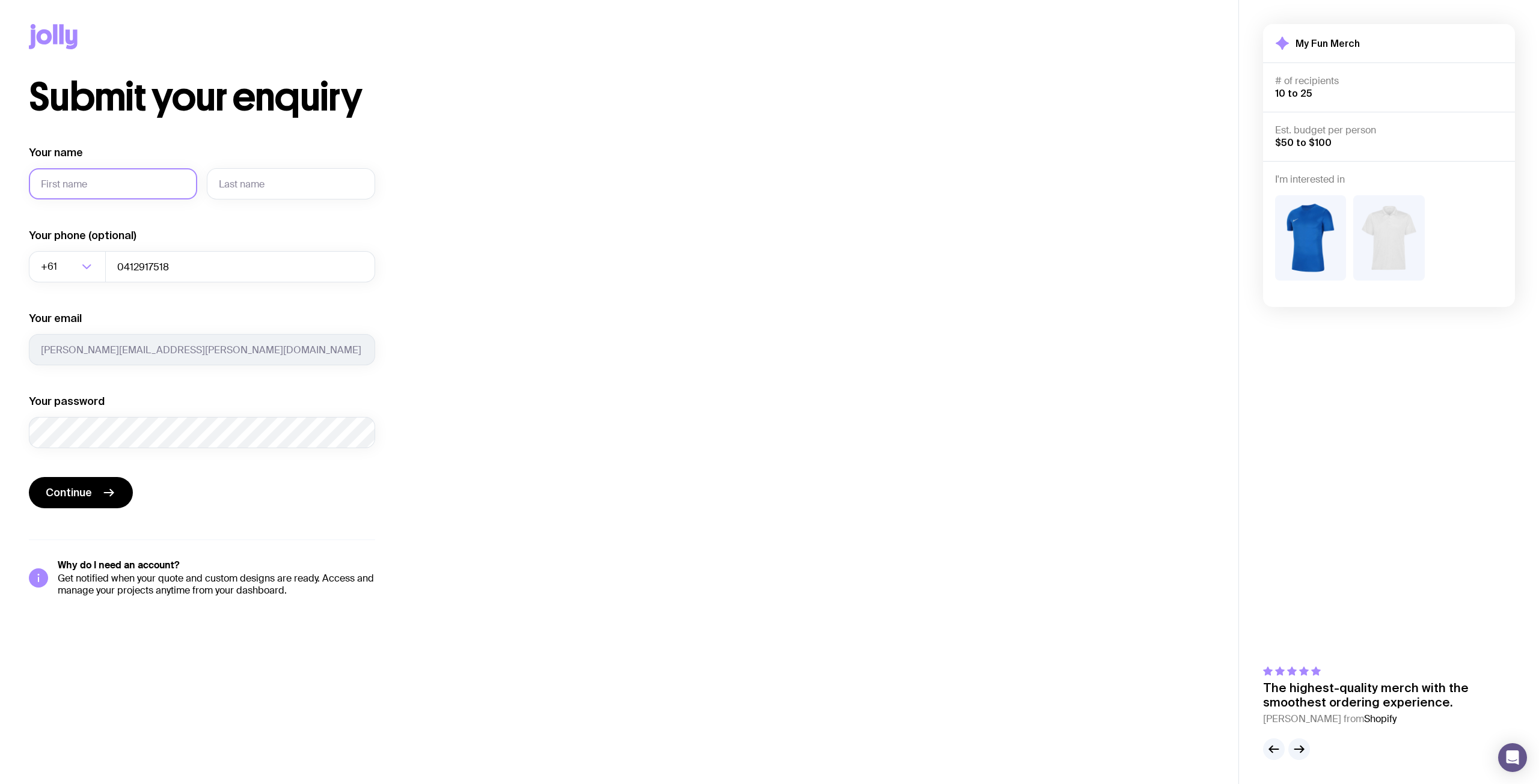
click at [107, 191] on input "Your name" at bounding box center [113, 184] width 169 height 31
type input "[PERSON_NAME]"
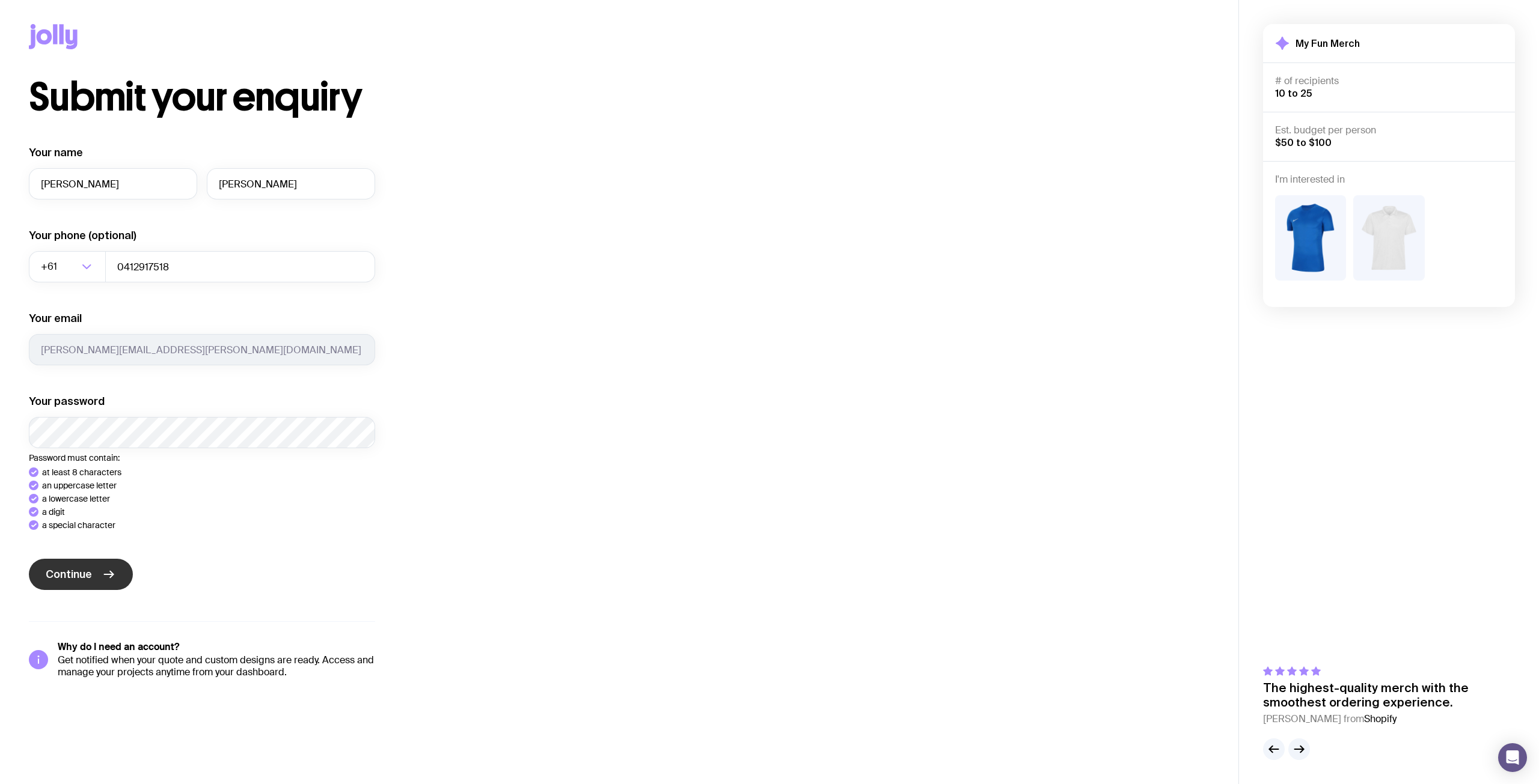
click at [79, 570] on div "Your name [PERSON_NAME] Your phone (optional) +61 Loading... 0412917518 Your em…" at bounding box center [202, 412] width 346 height 533
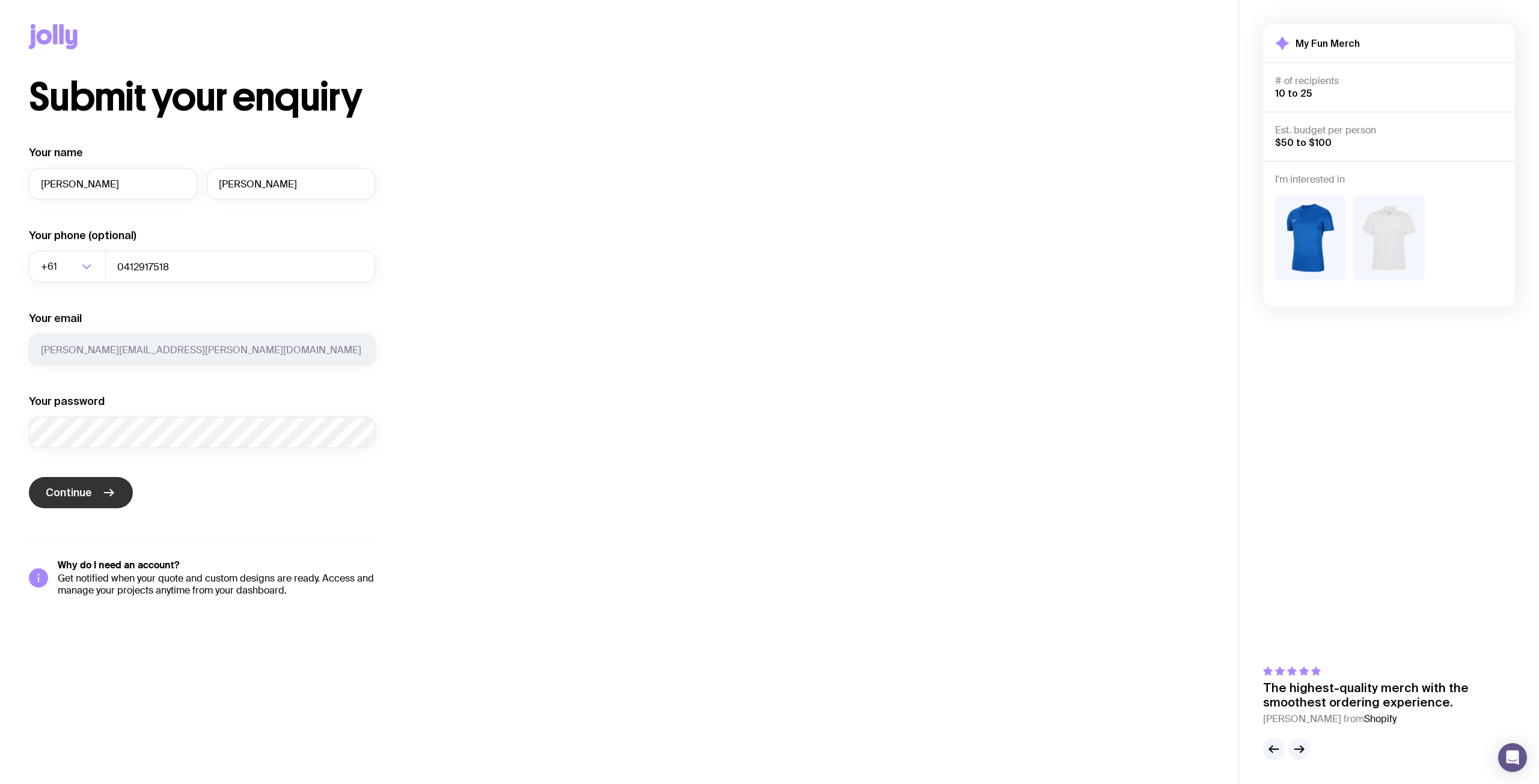
click at [86, 498] on span "Continue" at bounding box center [69, 492] width 46 height 14
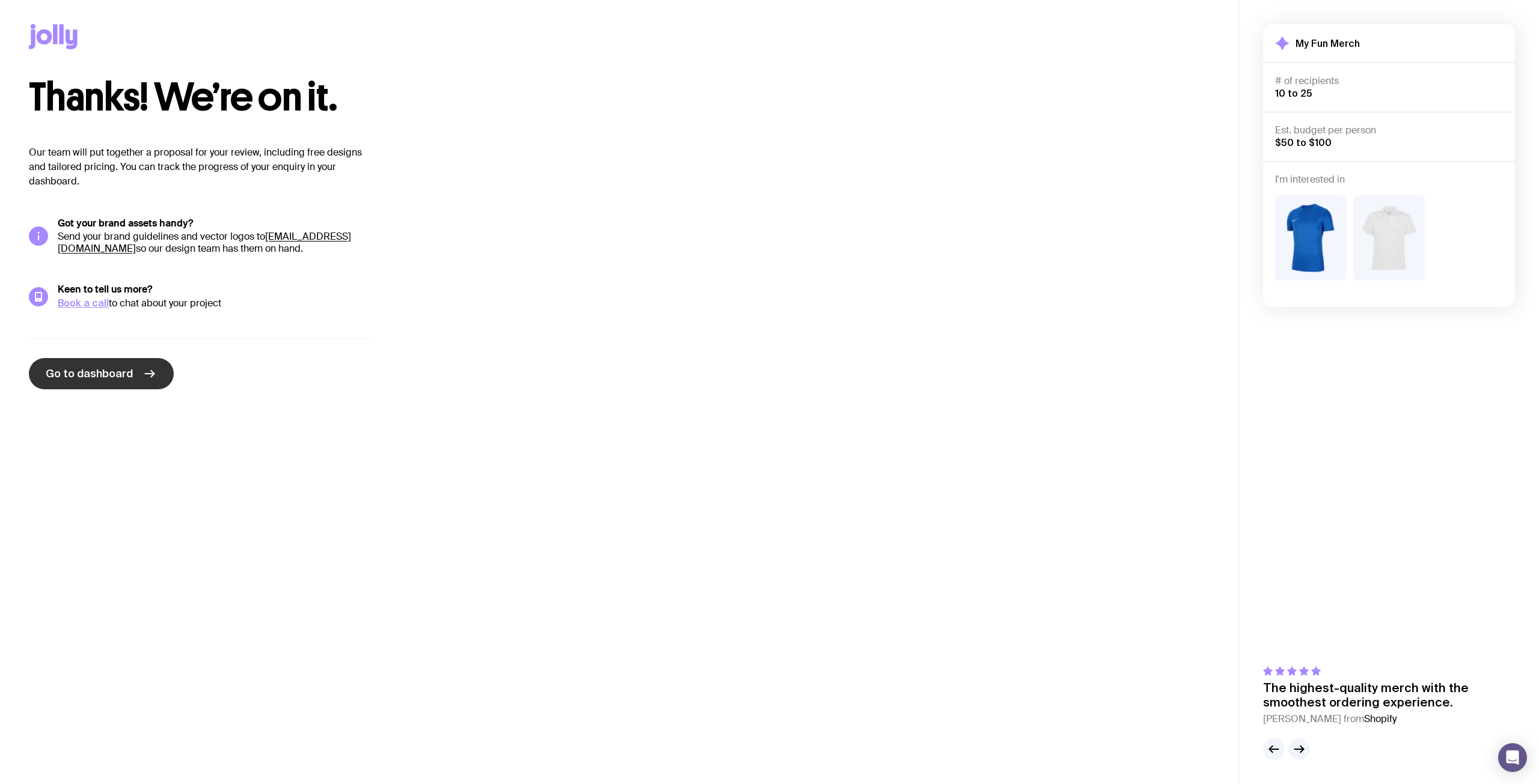
click at [107, 373] on span "Go to dashboard" at bounding box center [89, 373] width 87 height 14
